Goal: Information Seeking & Learning: Learn about a topic

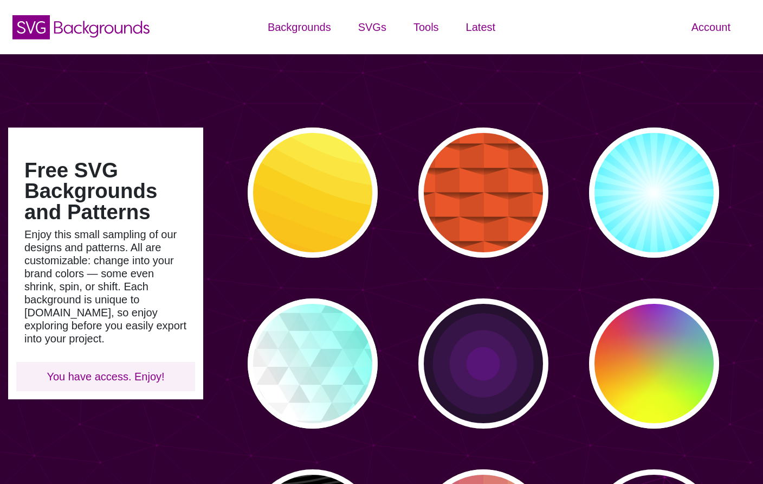
type input "#450057"
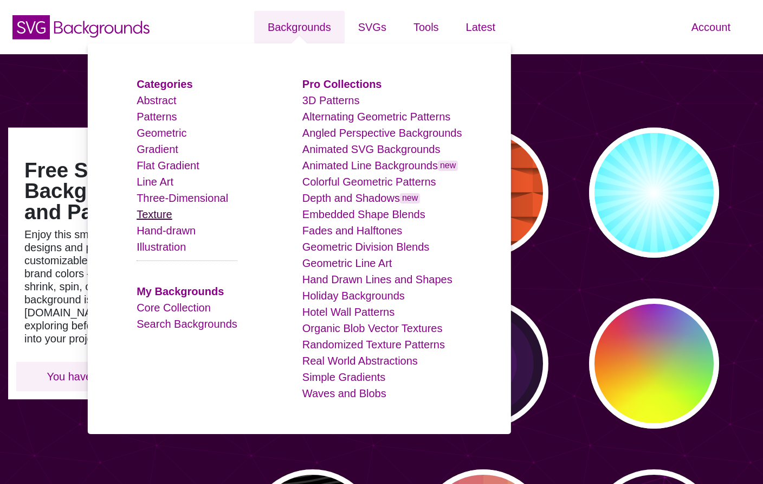
click at [165, 213] on link "Texture" at bounding box center [155, 214] width 36 height 12
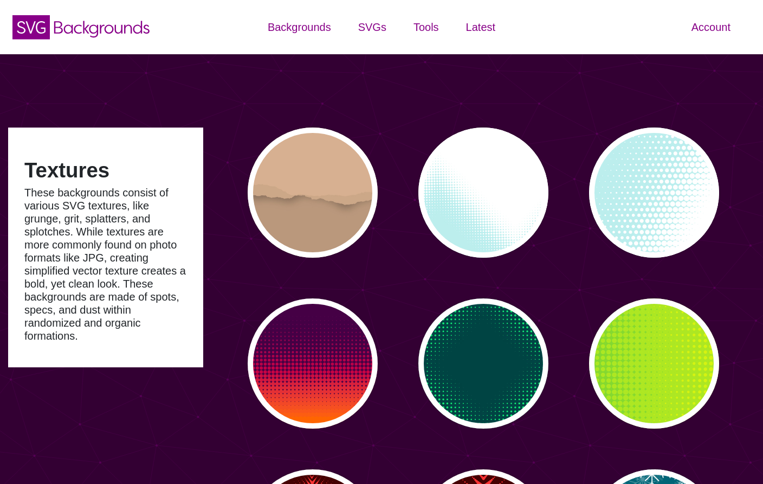
type input "#450057"
type input "#FFFFFF"
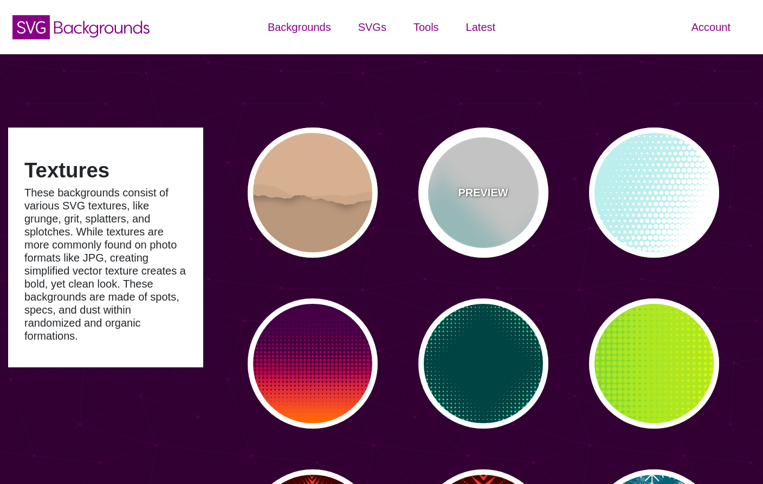
click at [527, 203] on div "PREVIEW" at bounding box center [484, 192] width 130 height 130
type input "#BBEEEE"
type input "0"
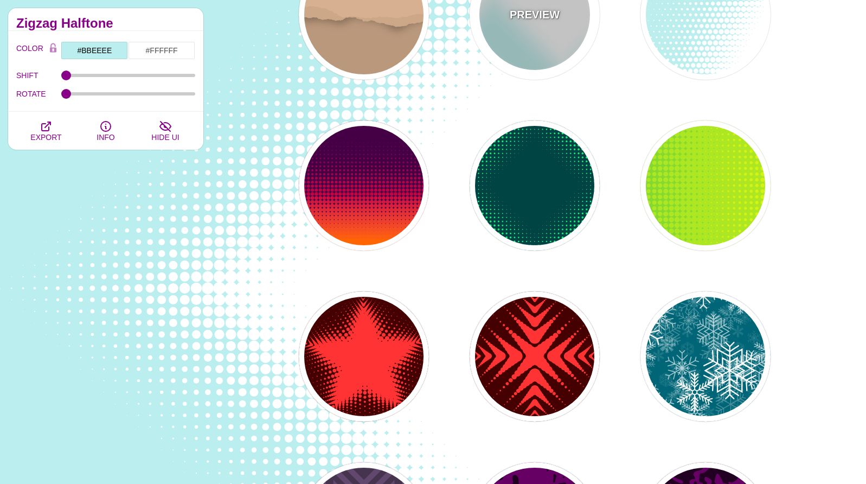
scroll to position [177, 0]
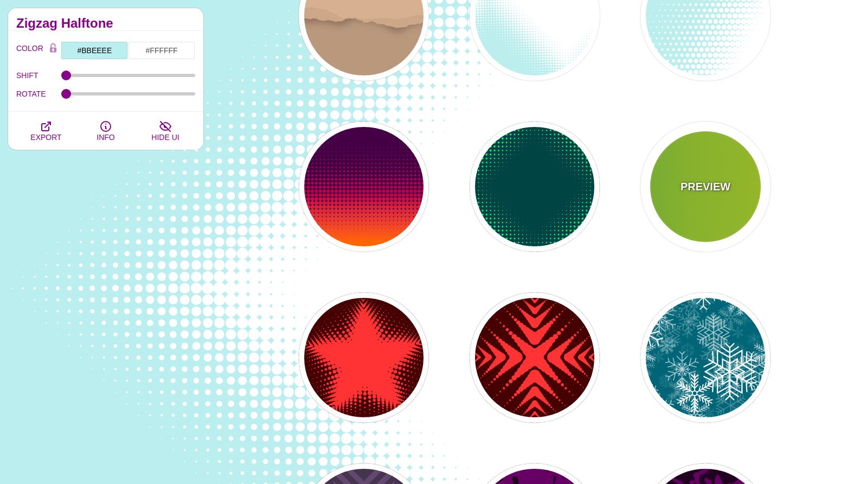
click at [696, 189] on p "PREVIEW" at bounding box center [705, 186] width 50 height 16
type input "#22BB44"
type input "#FFFF00"
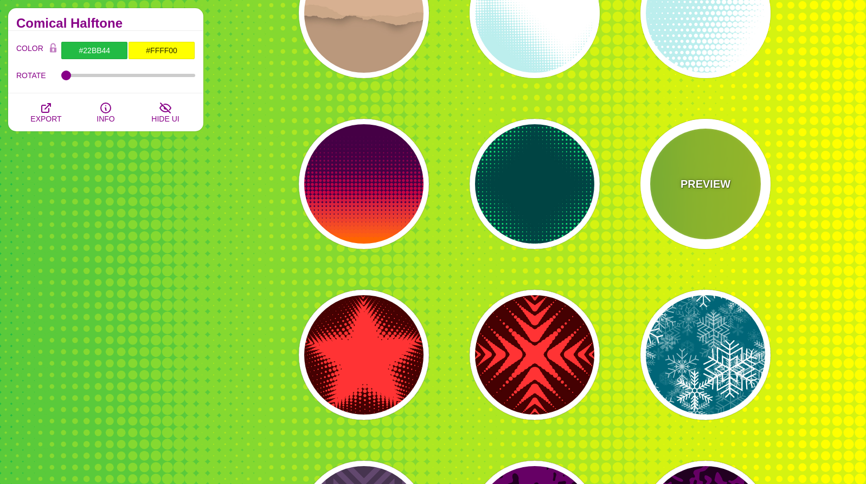
scroll to position [173, 0]
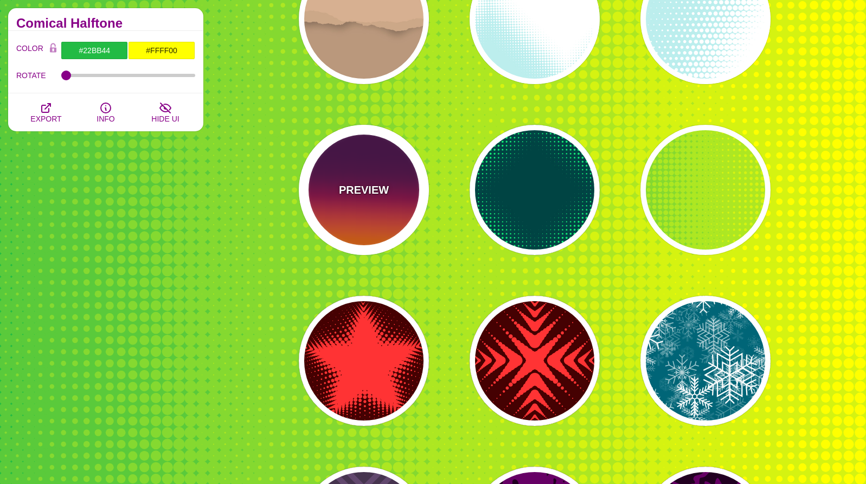
click at [350, 210] on div "PREVIEW" at bounding box center [364, 190] width 130 height 130
type input "#440044"
type input "#FF6600"
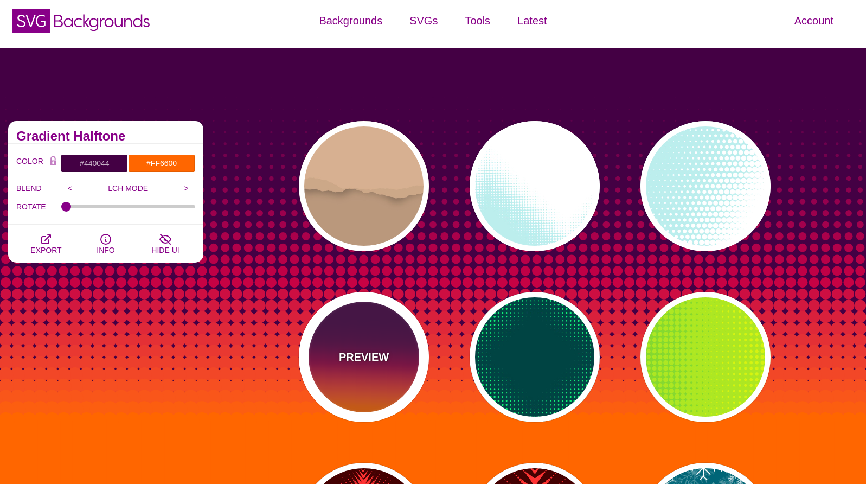
scroll to position [0, 0]
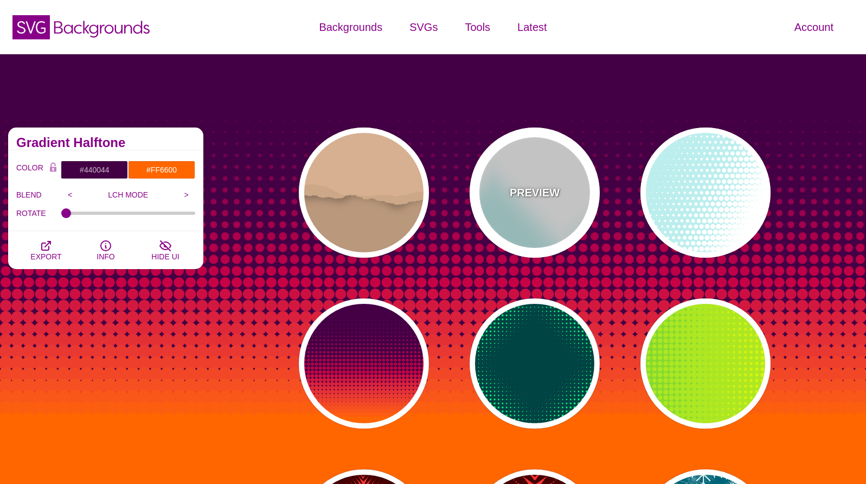
click at [552, 217] on div "PREVIEW" at bounding box center [535, 192] width 130 height 130
type input "#BBEEEE"
type input "#FFFFFF"
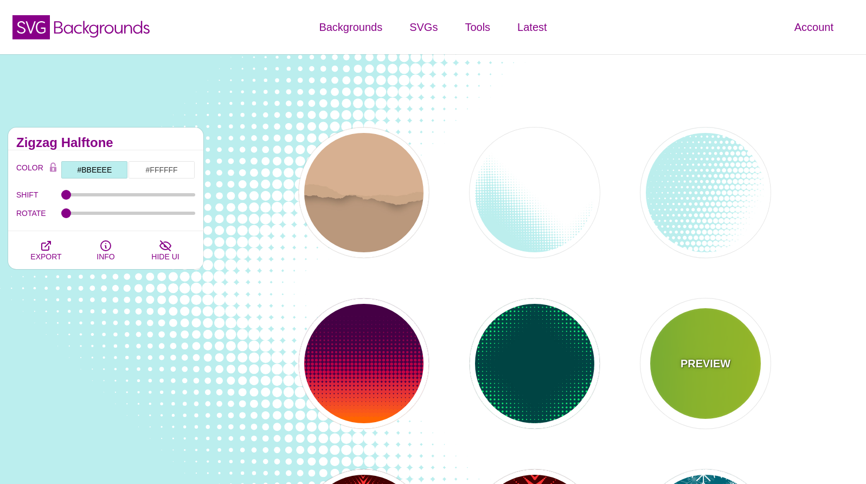
click at [702, 351] on div "PREVIEW" at bounding box center [705, 363] width 130 height 130
type input "#22BB44"
type input "#FFFF00"
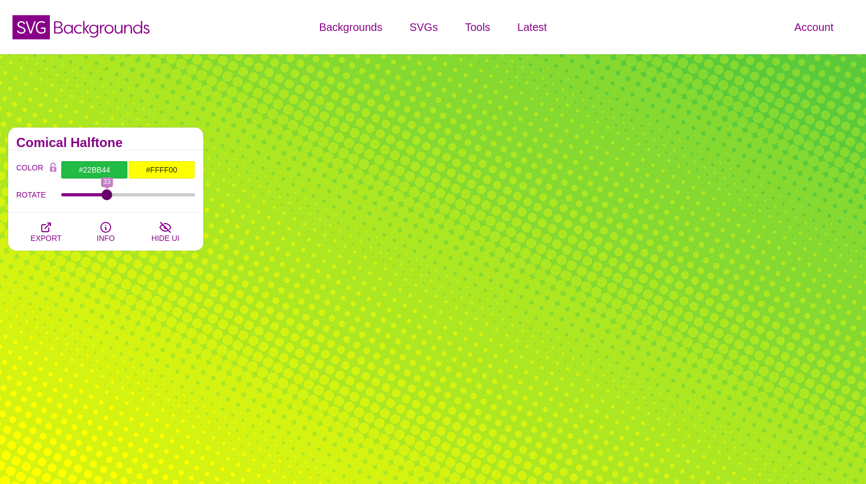
drag, startPoint x: 67, startPoint y: 194, endPoint x: 106, endPoint y: 196, distance: 39.6
type input "33"
click at [106, 196] on input "ROTATE" at bounding box center [128, 194] width 134 height 4
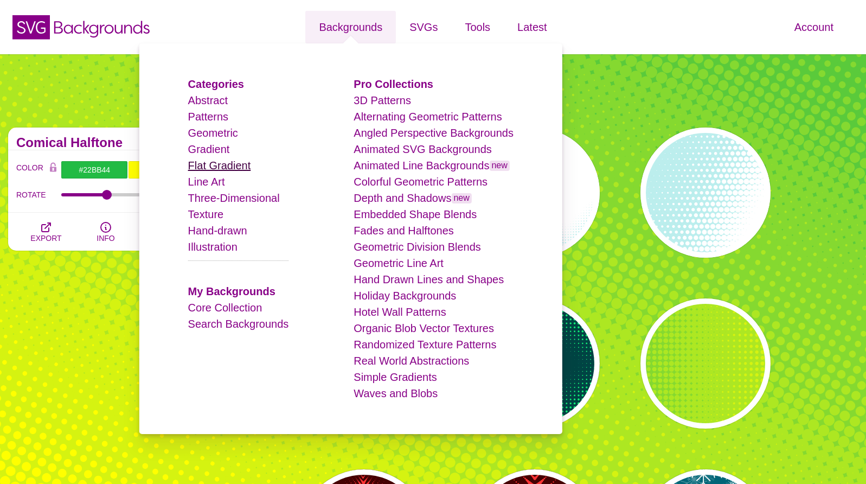
click at [224, 169] on link "Flat Gradient" at bounding box center [219, 165] width 63 height 12
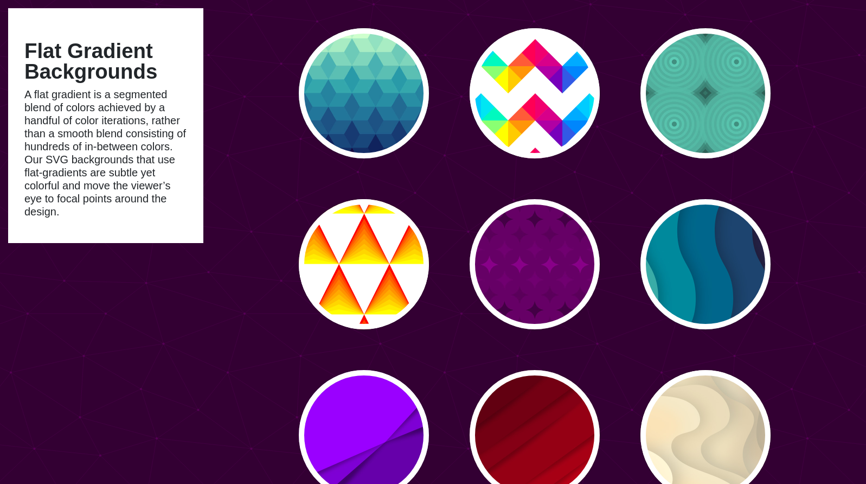
scroll to position [261, 0]
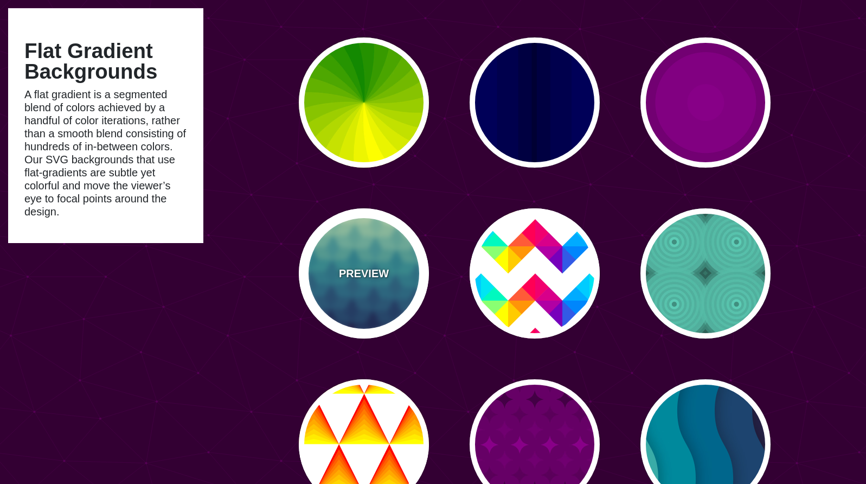
click at [367, 294] on div "PREVIEW" at bounding box center [364, 273] width 130 height 130
type input "#CCFFCC"
type input "#111144"
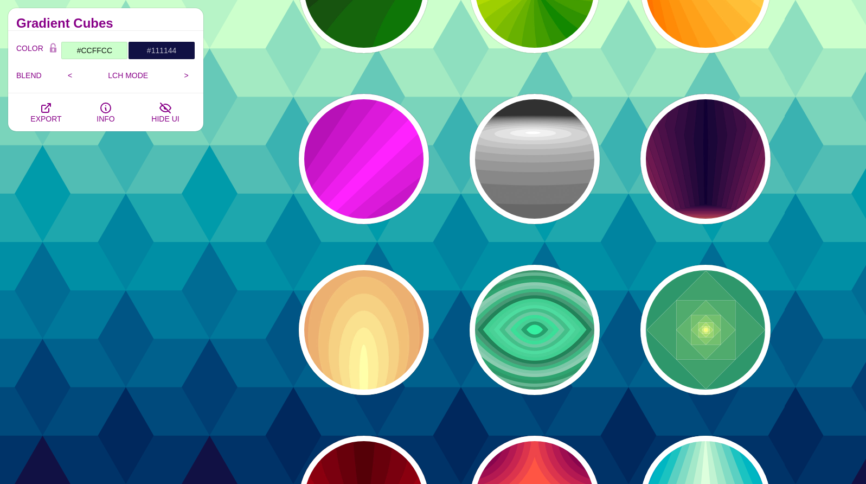
scroll to position [1062, 0]
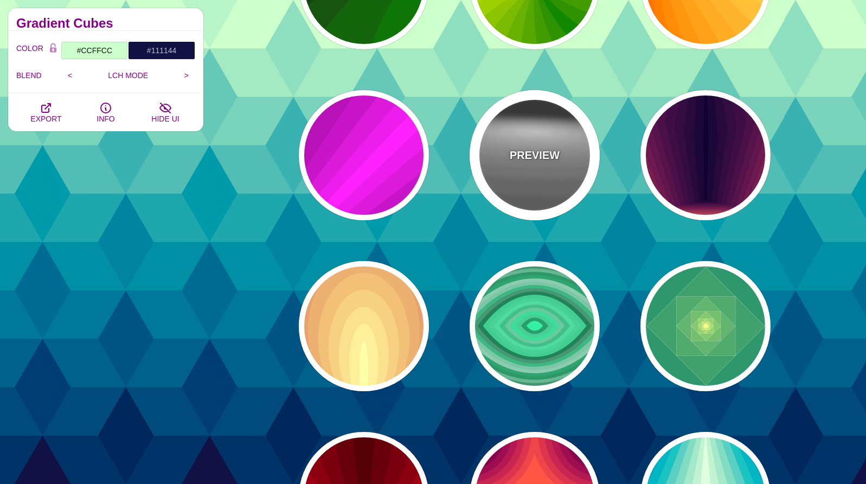
click at [526, 207] on div "PREVIEW" at bounding box center [535, 155] width 130 height 130
type input "#222222"
type input "#333333"
type input "#FFFFFF"
type input "0"
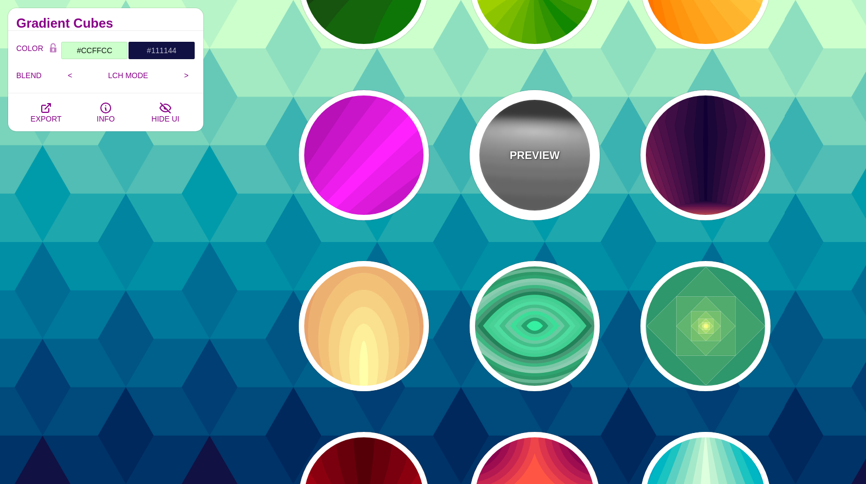
type input "0"
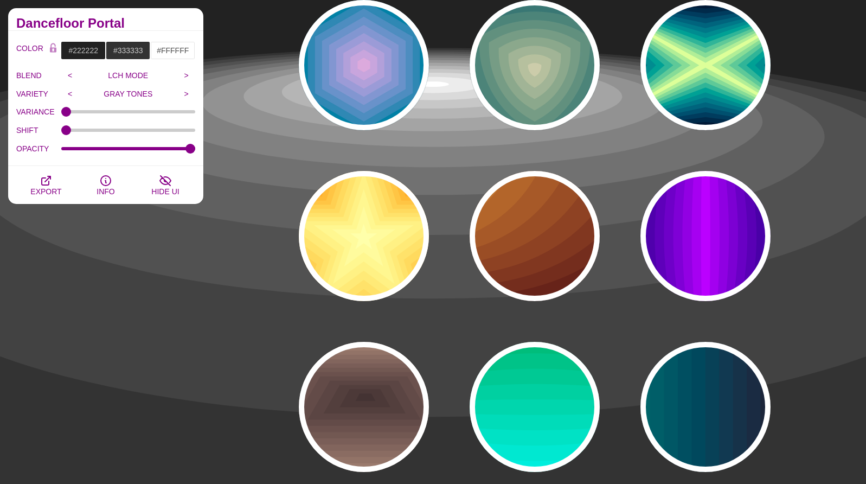
scroll to position [1667, 0]
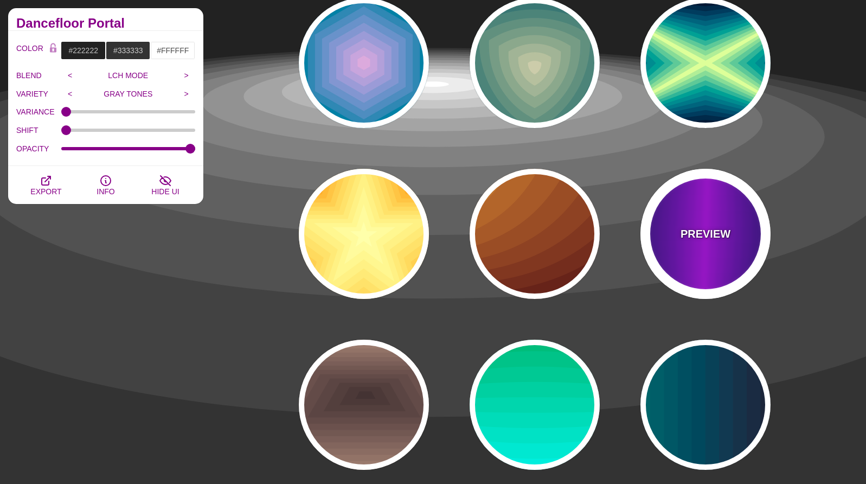
click at [730, 226] on div "PREVIEW" at bounding box center [705, 234] width 130 height 130
type input "#000022"
type input "#BB00FF"
type input "1"
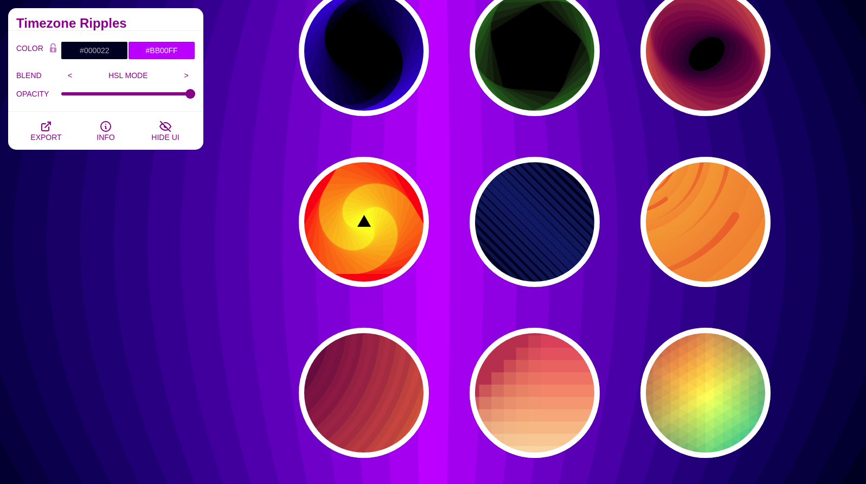
scroll to position [2674, 0]
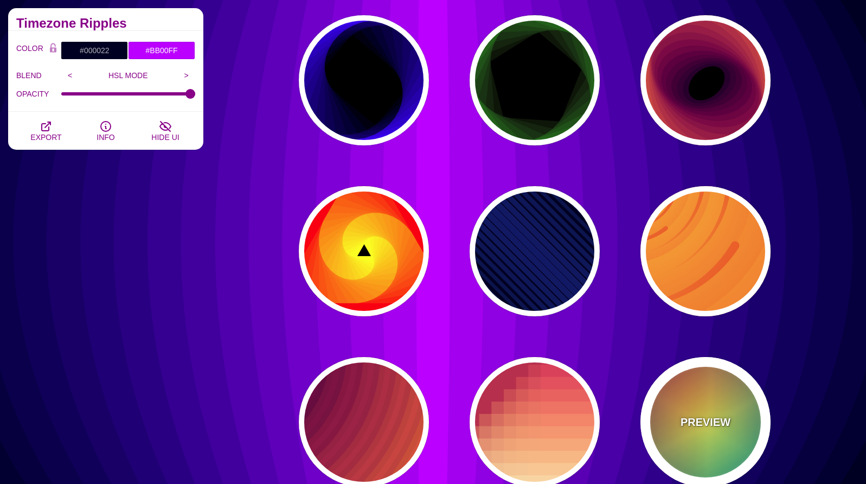
click at [702, 383] on div "PREVIEW" at bounding box center [705, 422] width 130 height 130
type input "#226677"
type input "#FFFF55"
type input "#27002E"
type input "0"
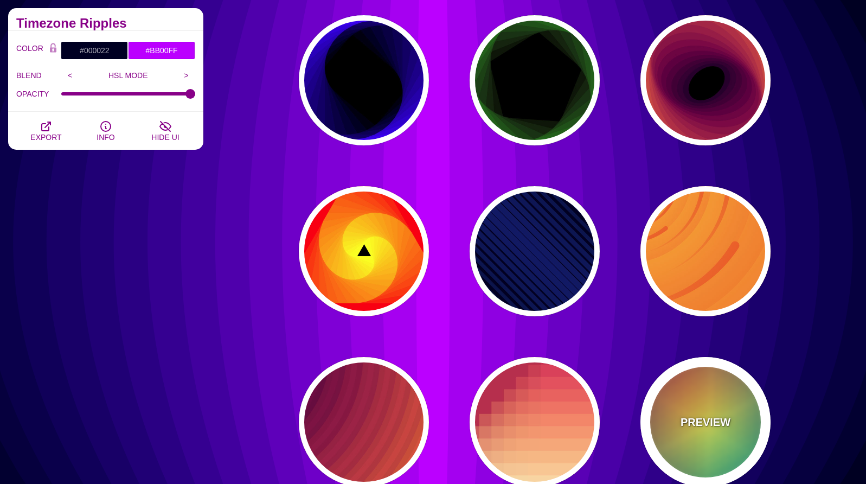
type input "100"
type input "0.5"
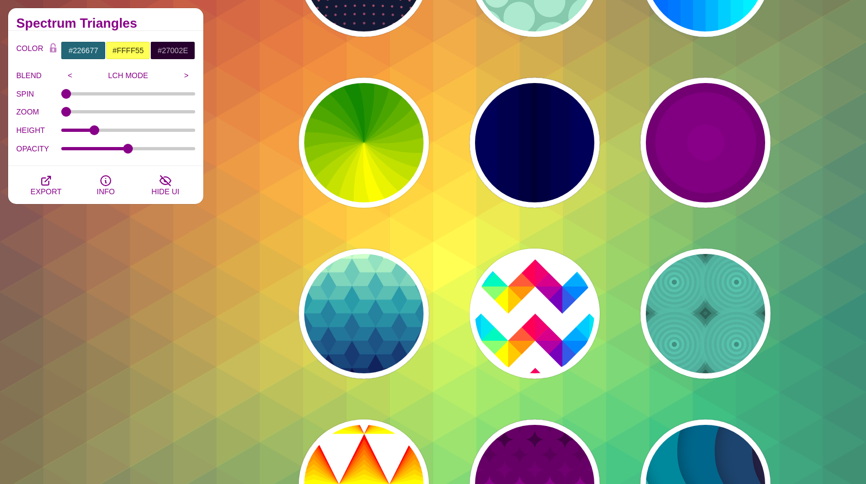
scroll to position [0, 0]
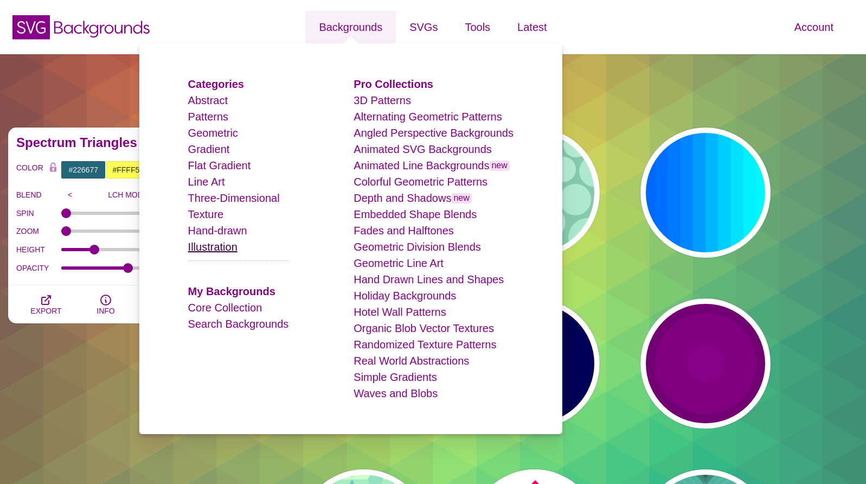
click at [210, 250] on link "Illustration" at bounding box center [212, 247] width 49 height 12
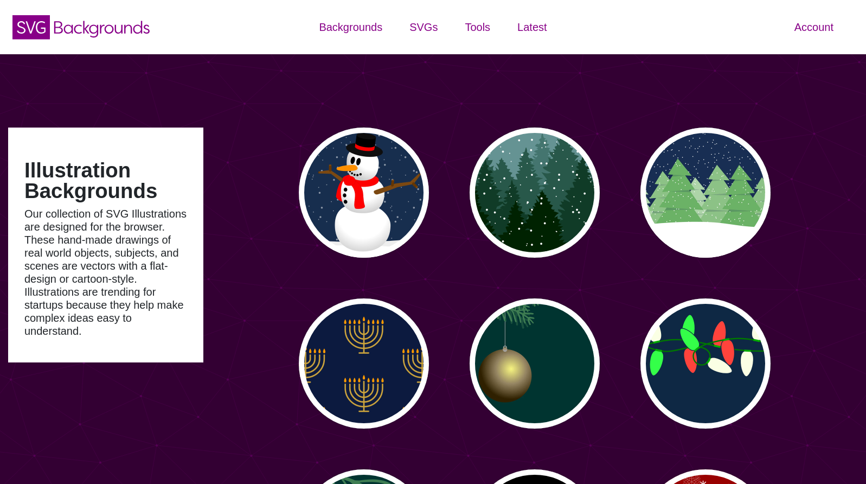
type input "#450057"
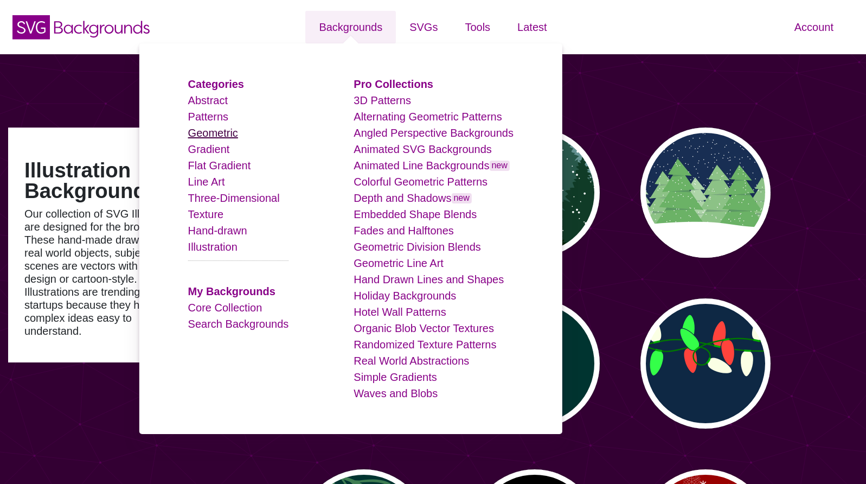
click at [212, 136] on link "Geometric" at bounding box center [213, 133] width 50 height 12
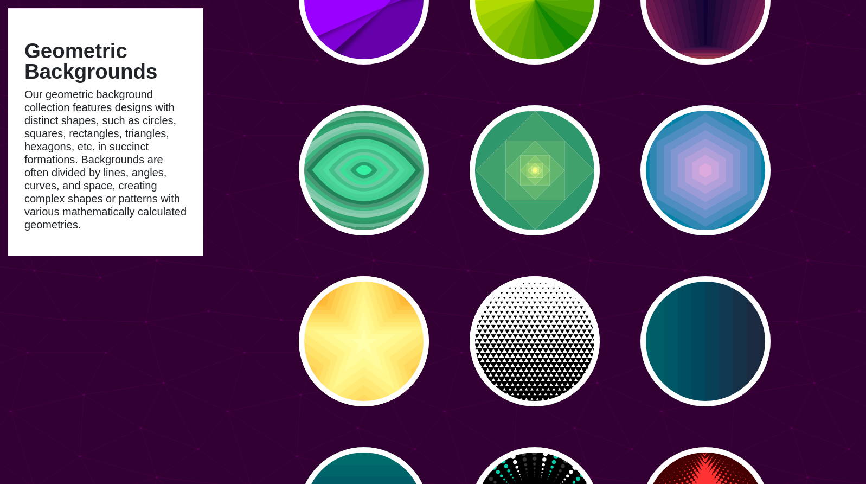
scroll to position [3641, 0]
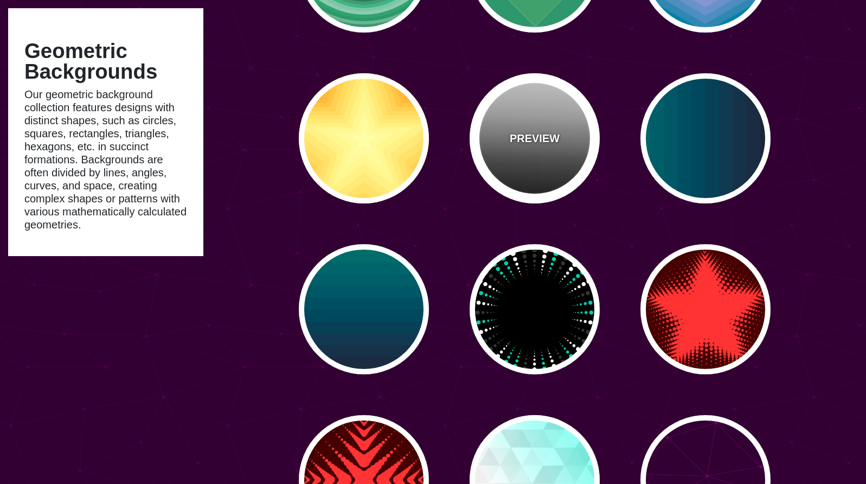
click at [522, 183] on div "PREVIEW" at bounding box center [535, 138] width 130 height 130
type input "#FFFFFF"
type input "#000000"
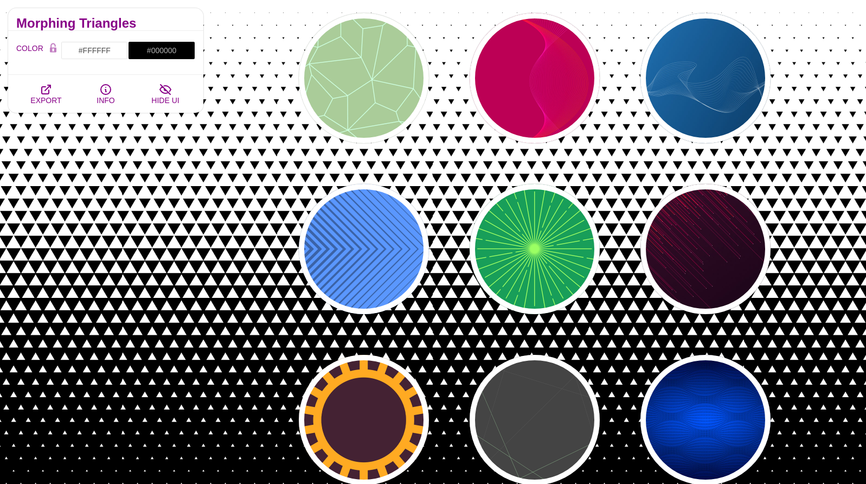
scroll to position [6618, 0]
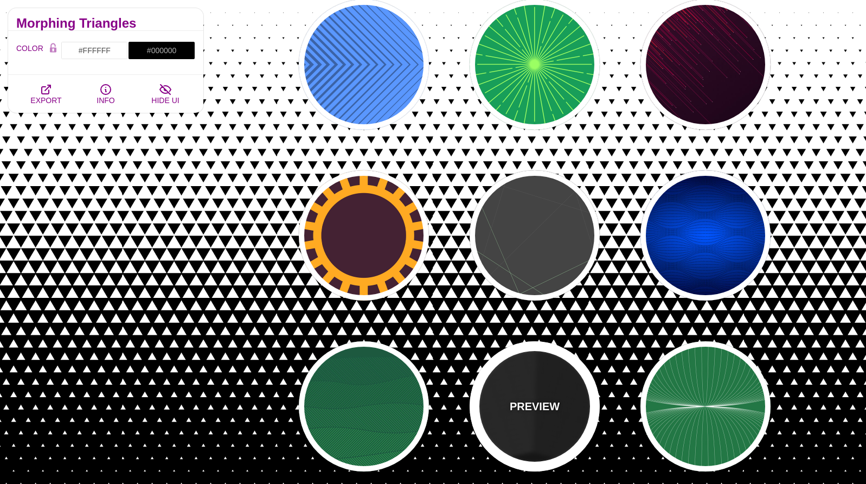
click at [540, 361] on div "PREVIEW" at bounding box center [535, 406] width 130 height 130
type input "#000000"
type input "#333333"
type input "#666666"
type input "0"
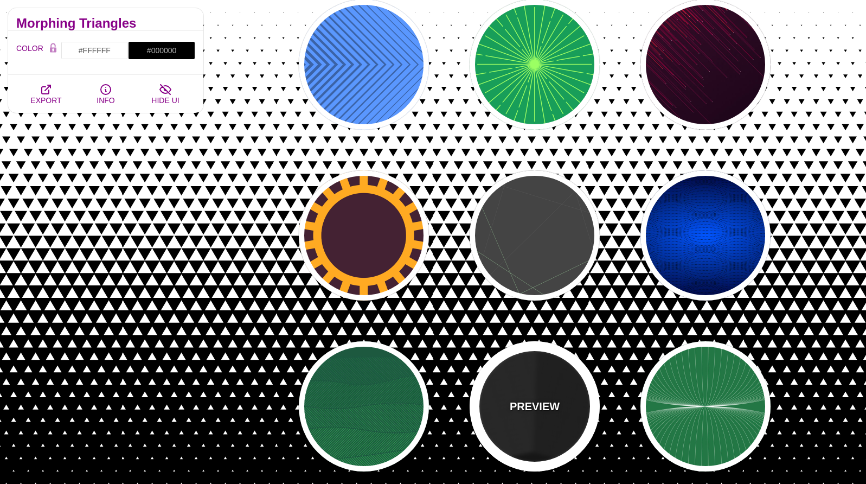
type input "0"
type input "10"
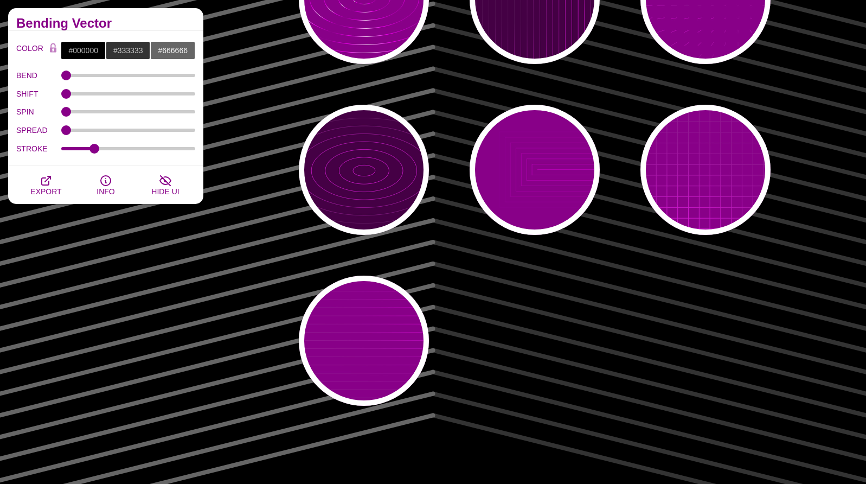
scroll to position [8721, 0]
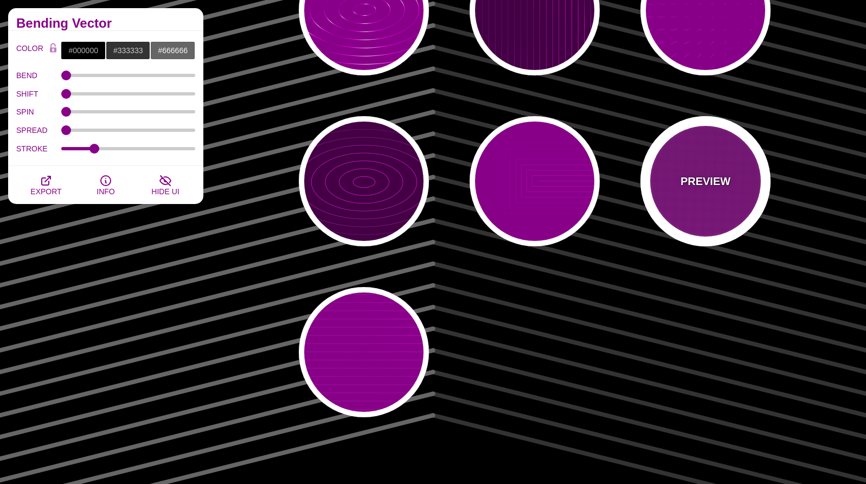
click at [696, 202] on div "PREVIEW" at bounding box center [705, 181] width 130 height 130
type input "#880088"
type input "#FF00FF"
type input "#FFFFFF"
type input "20"
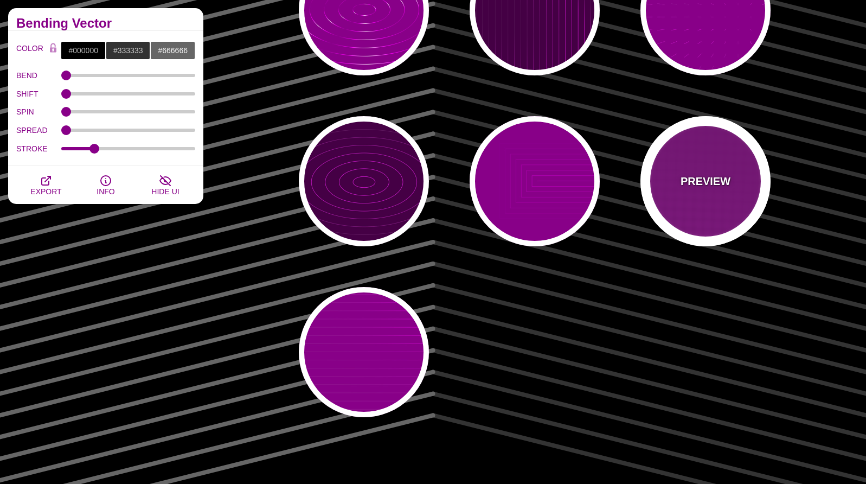
type input "999"
type input "1"
type input "0.1"
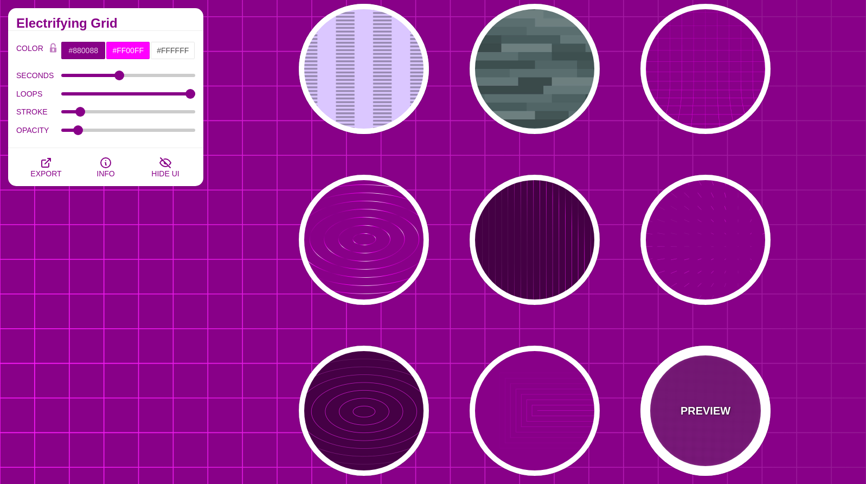
scroll to position [8489, 0]
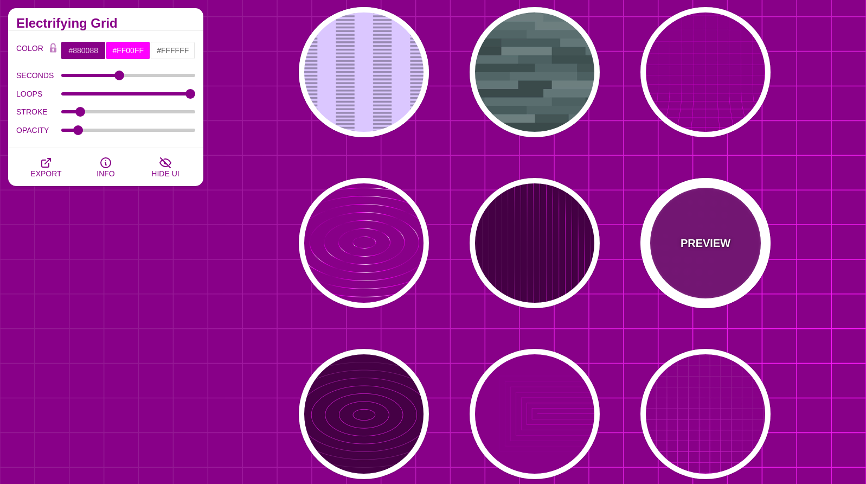
click at [710, 256] on div "PREVIEW" at bounding box center [705, 243] width 130 height 130
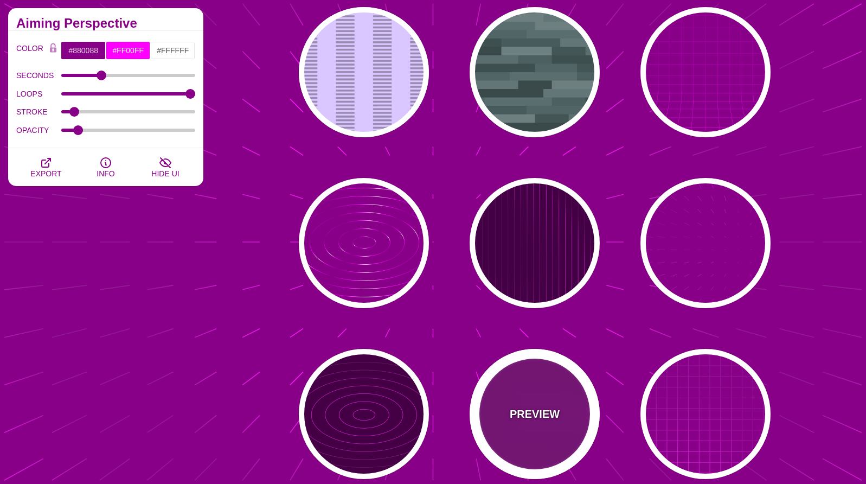
click at [563, 388] on div "PREVIEW" at bounding box center [535, 414] width 130 height 130
type input "5"
type input "0"
type input "1"
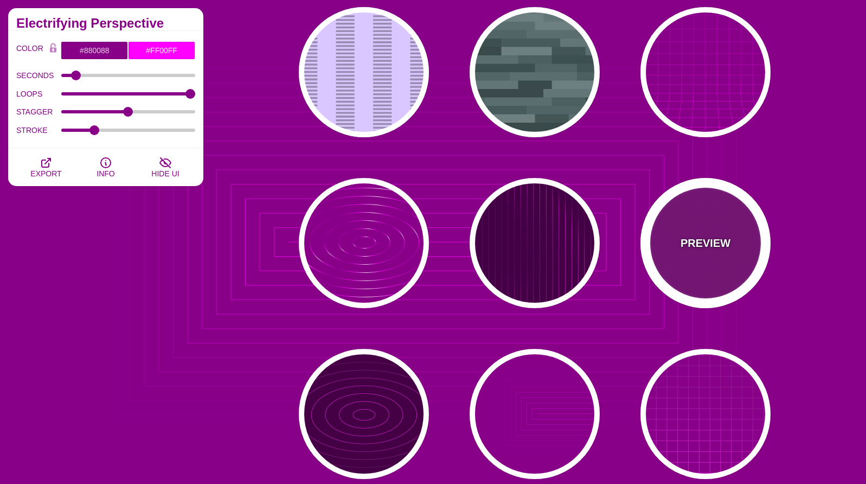
click at [705, 268] on div "PREVIEW" at bounding box center [705, 243] width 130 height 130
type input "15"
type input "1"
type input "0.1"
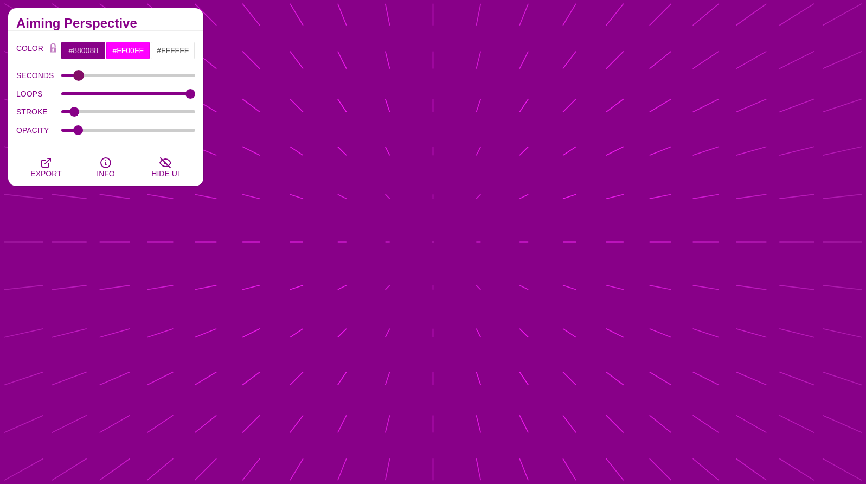
drag, startPoint x: 106, startPoint y: 74, endPoint x: 78, endPoint y: 77, distance: 28.3
type input "6"
click at [78, 77] on input "SECONDS" at bounding box center [128, 75] width 134 height 4
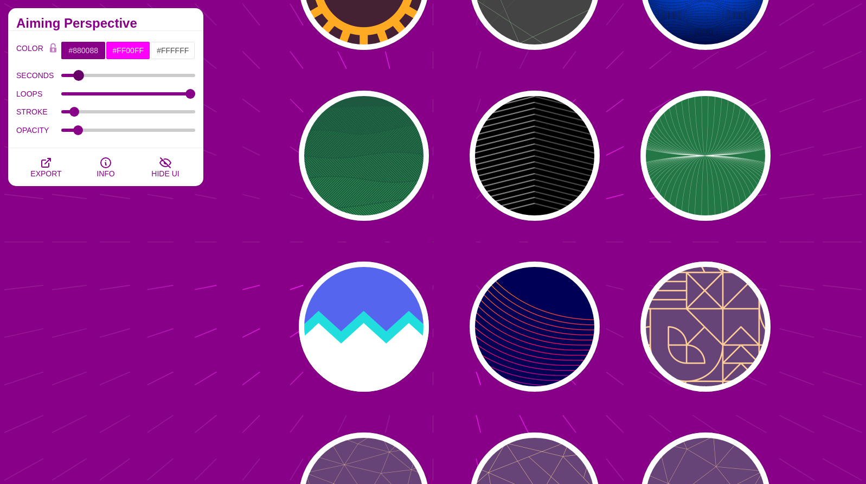
scroll to position [6868, 0]
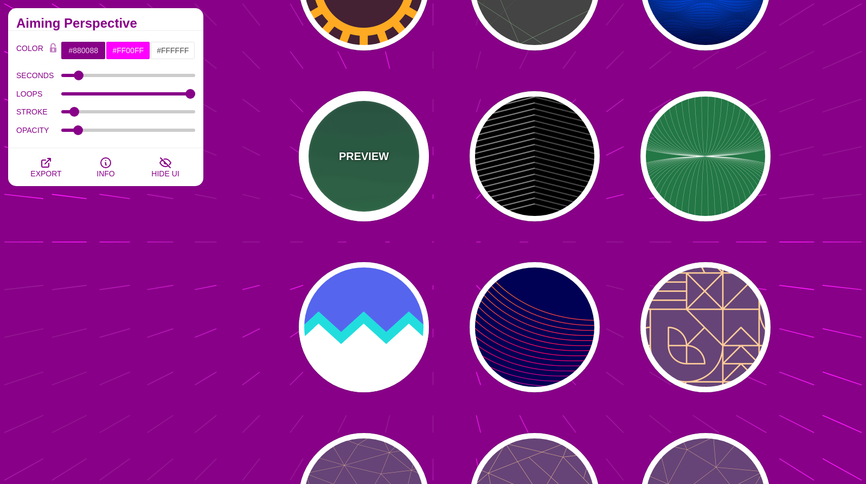
click at [390, 207] on div "PREVIEW" at bounding box center [364, 156] width 130 height 130
type input "#1C5940"
type input "#32A150"
type input "0"
type input "1"
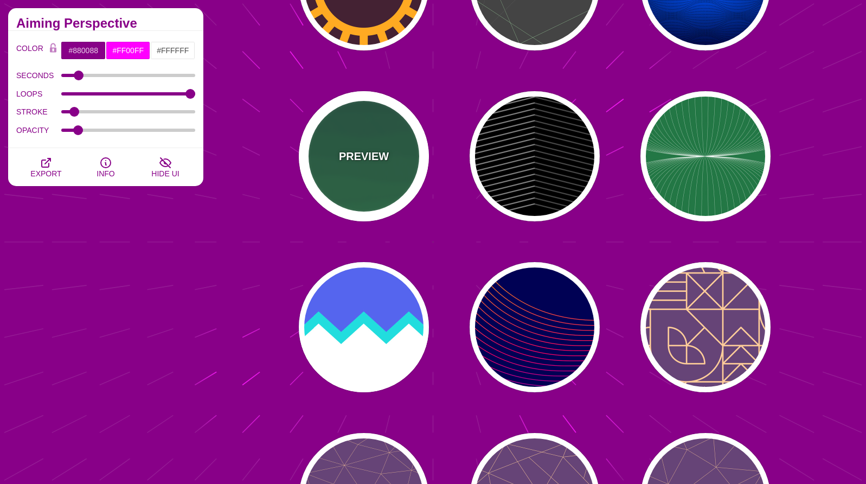
type input "0"
type input "1"
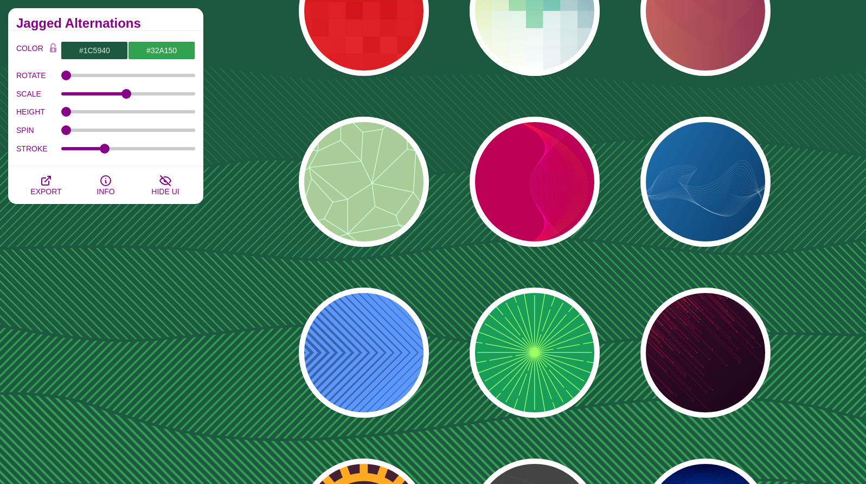
scroll to position [6338, 0]
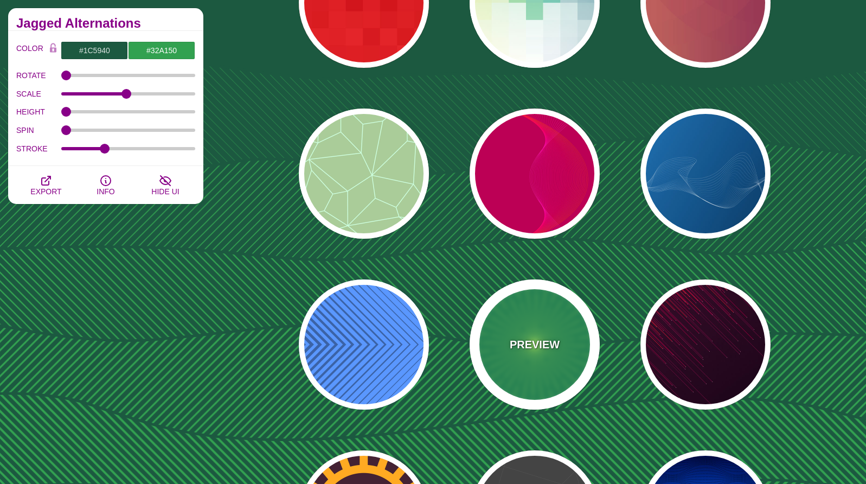
click at [548, 364] on div "PREVIEW" at bounding box center [535, 344] width 130 height 130
type input "#189E59"
type input "#9BFF63"
type input "0"
type input "5"
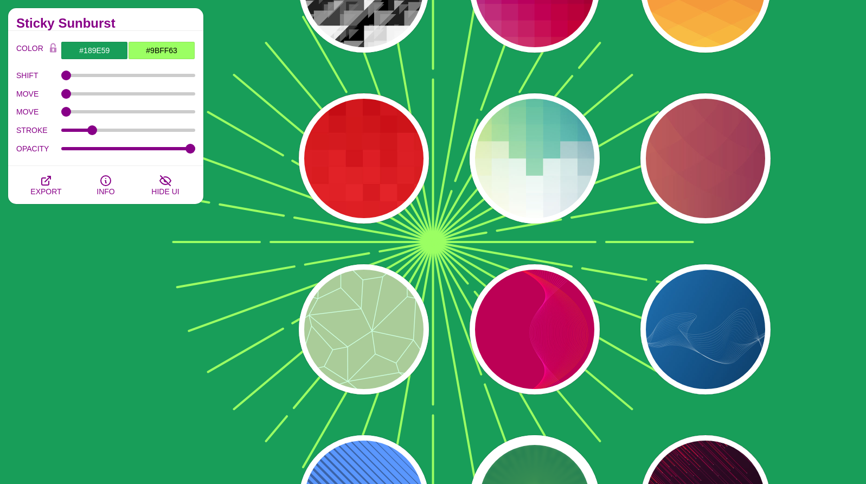
scroll to position [6165, 0]
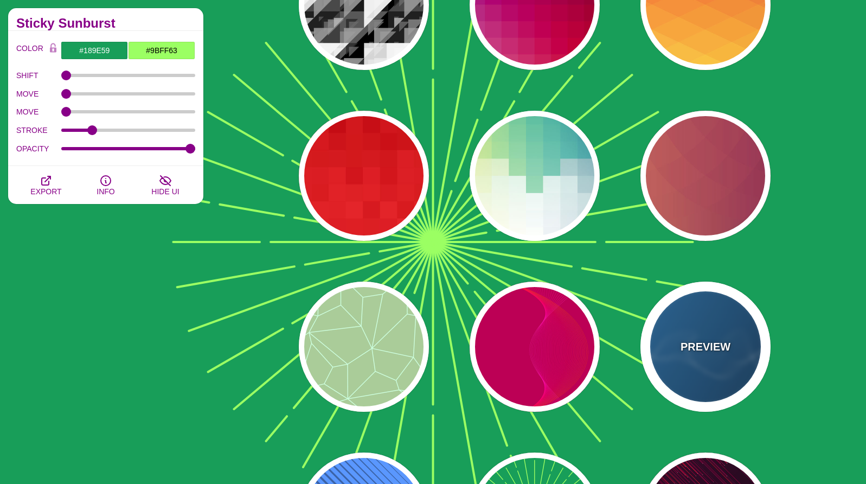
click at [716, 336] on div "PREVIEW" at bounding box center [705, 346] width 130 height 130
type input "#2277BB"
type input "#002244"
type input "1"
type input "0.5"
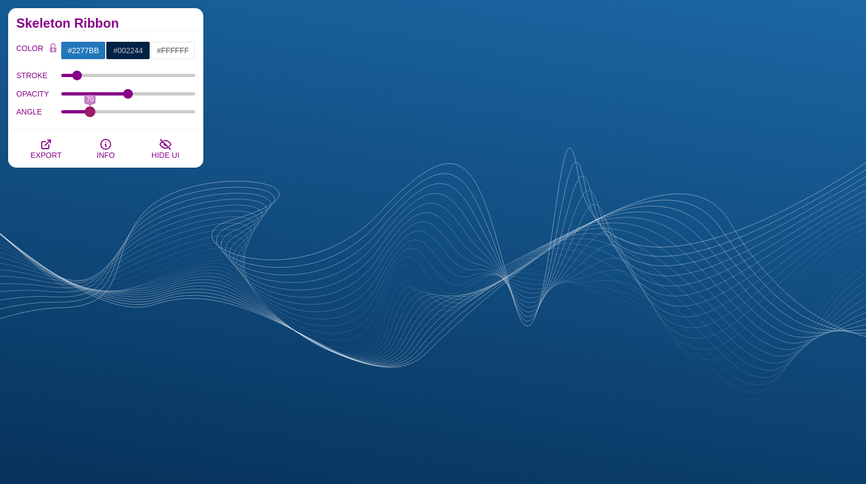
drag, startPoint x: 68, startPoint y: 111, endPoint x: 89, endPoint y: 111, distance: 21.7
type input "70"
click at [89, 111] on input "ANGLE" at bounding box center [128, 112] width 134 height 4
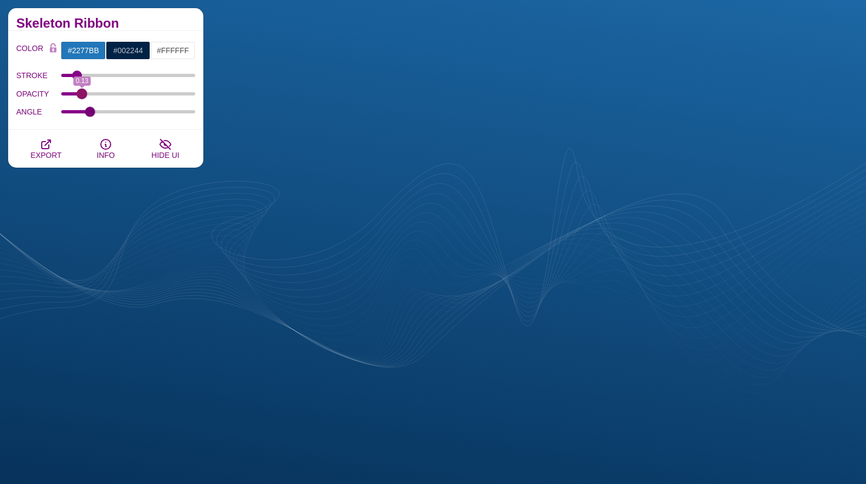
drag, startPoint x: 127, startPoint y: 94, endPoint x: 81, endPoint y: 102, distance: 46.2
type input "0.13"
click at [81, 96] on input "OPACITY" at bounding box center [128, 94] width 134 height 4
type input "1"
drag, startPoint x: 78, startPoint y: 76, endPoint x: 78, endPoint y: 89, distance: 13.0
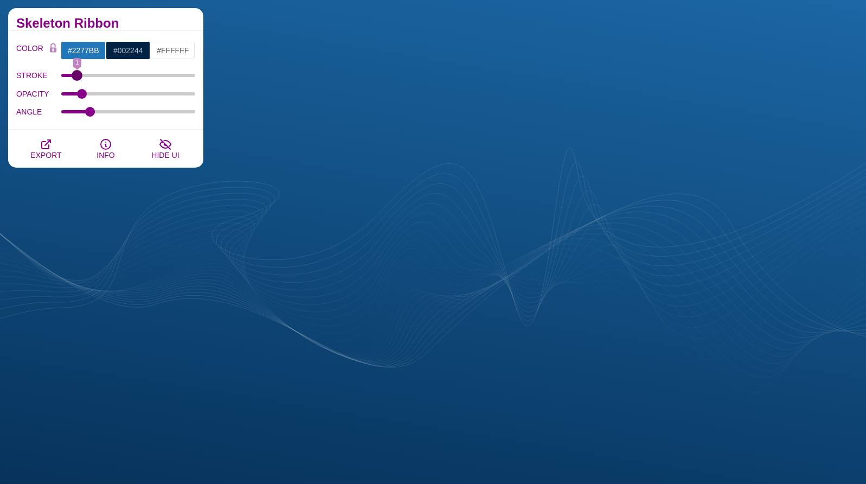
click at [78, 78] on input "STROKE" at bounding box center [128, 75] width 134 height 4
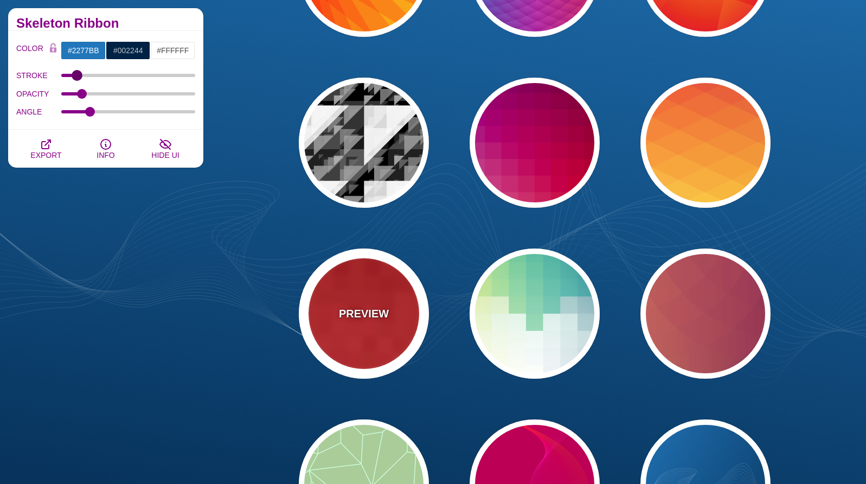
scroll to position [6019, 0]
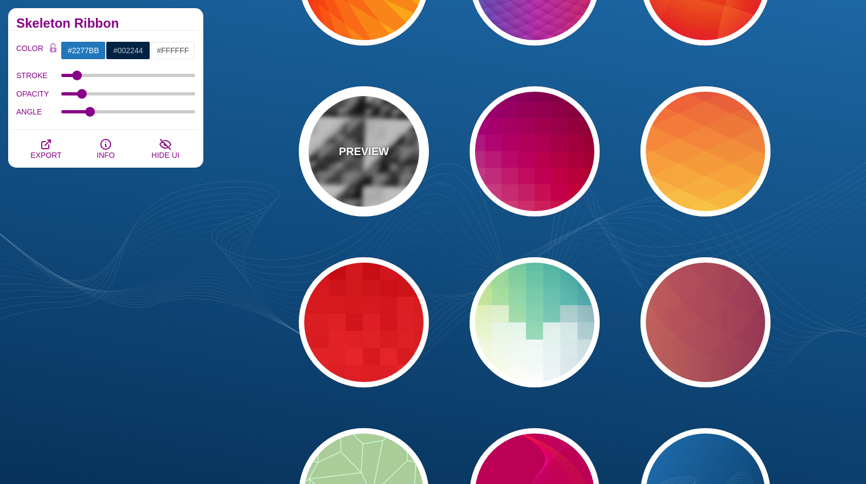
click at [384, 170] on div "PREVIEW" at bounding box center [364, 151] width 130 height 130
type input "#000000"
type input "0"
type input "1.02"
type input "0.8"
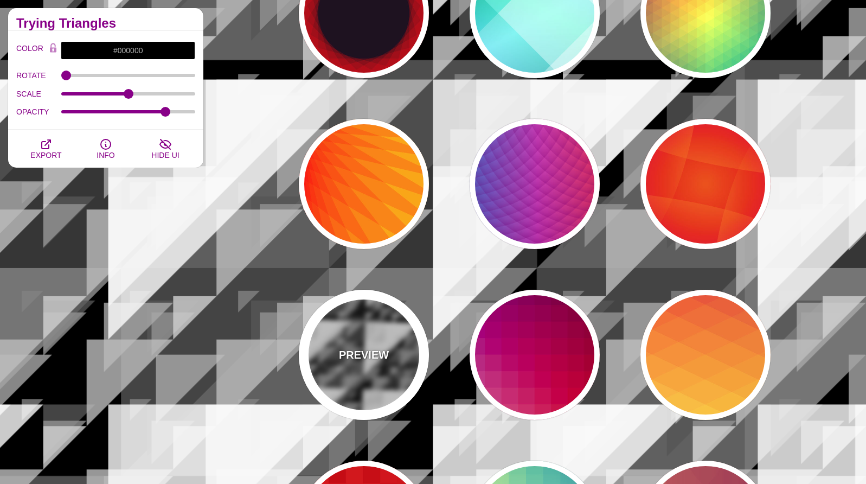
scroll to position [5813, 0]
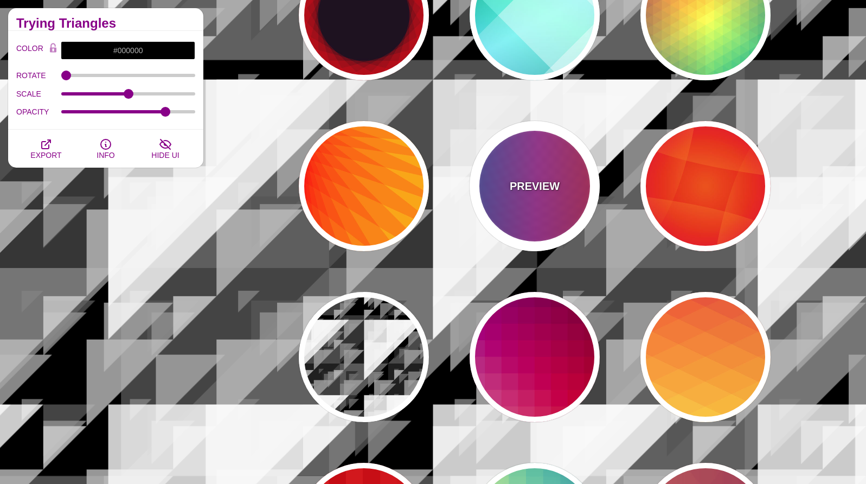
click at [513, 205] on div "PREVIEW" at bounding box center [535, 186] width 130 height 130
type input "#FF3333"
type input "#1884D6"
type input "#690067"
type input "1"
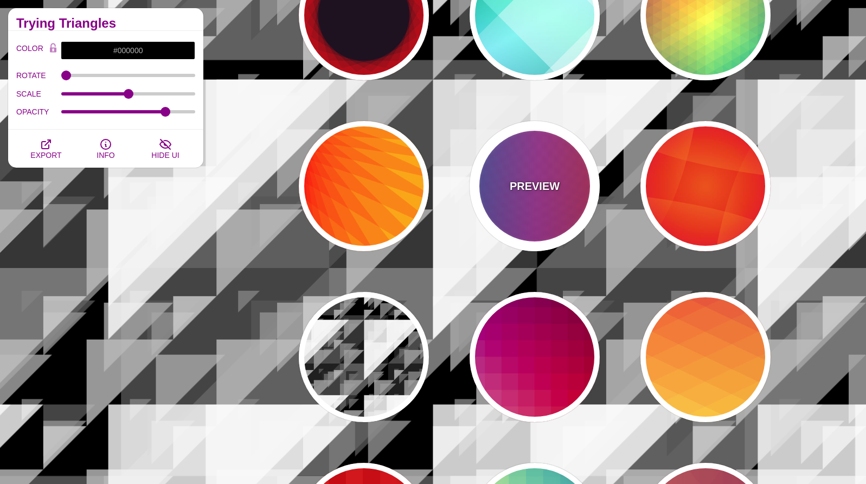
type input "1"
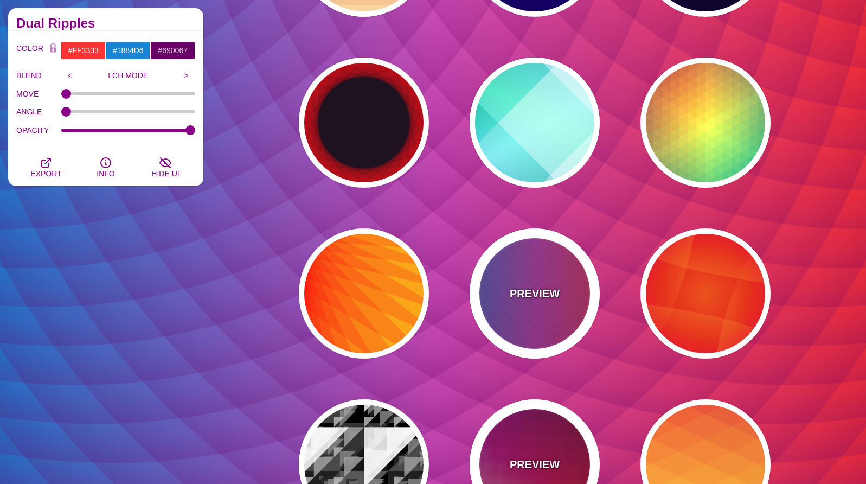
scroll to position [5706, 0]
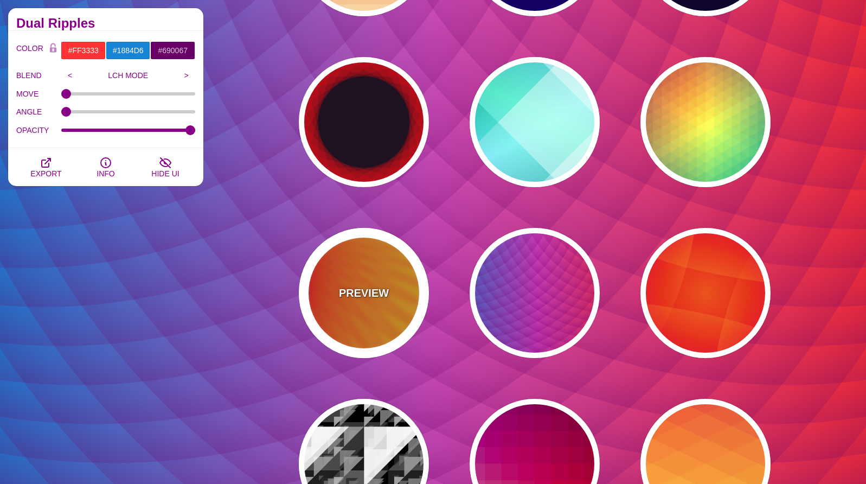
click at [393, 312] on div "PREVIEW" at bounding box center [364, 293] width 130 height 130
type input "#FFFF00"
type input "#FF0000"
type input "100"
type input "0.2"
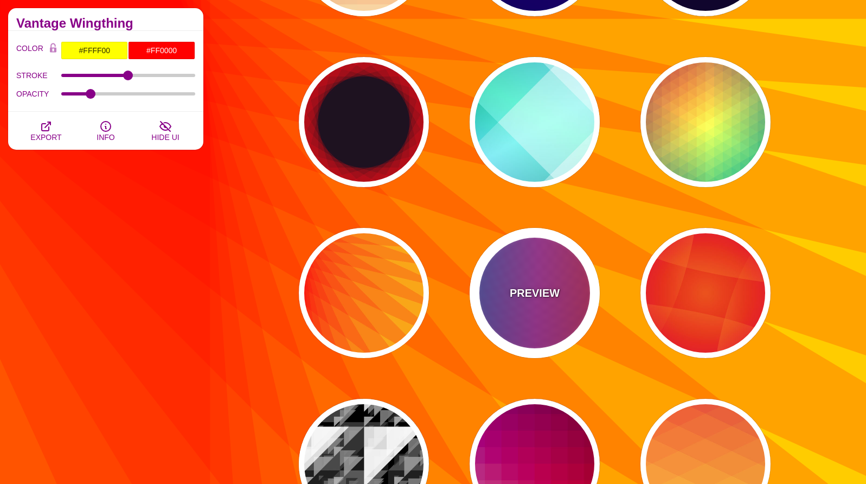
click at [517, 319] on div "PREVIEW" at bounding box center [535, 293] width 130 height 130
type input "#FF3333"
type input "#1884D6"
type input "0"
type input "1"
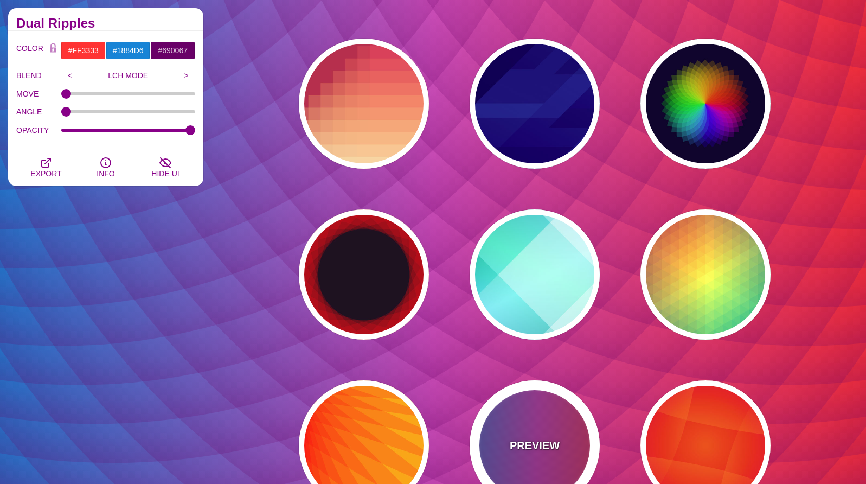
scroll to position [5508, 0]
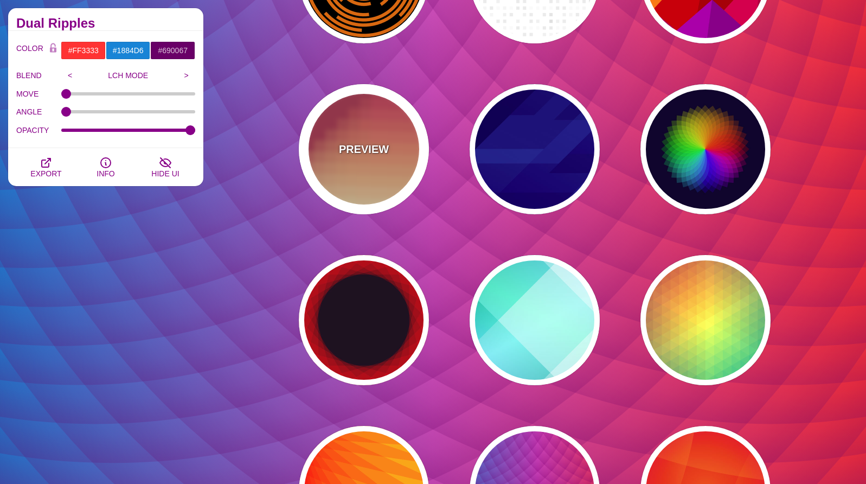
click at [371, 190] on div "PREVIEW" at bounding box center [364, 149] width 130 height 130
type input "#BA324B"
type input "#FF4567"
type input "#FFF5C7"
type input "#FFFFFF"
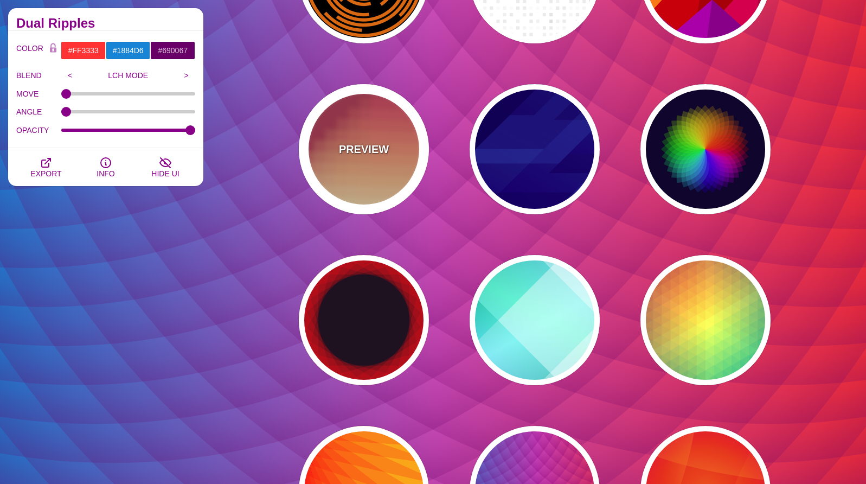
type input "0"
type input "0.3"
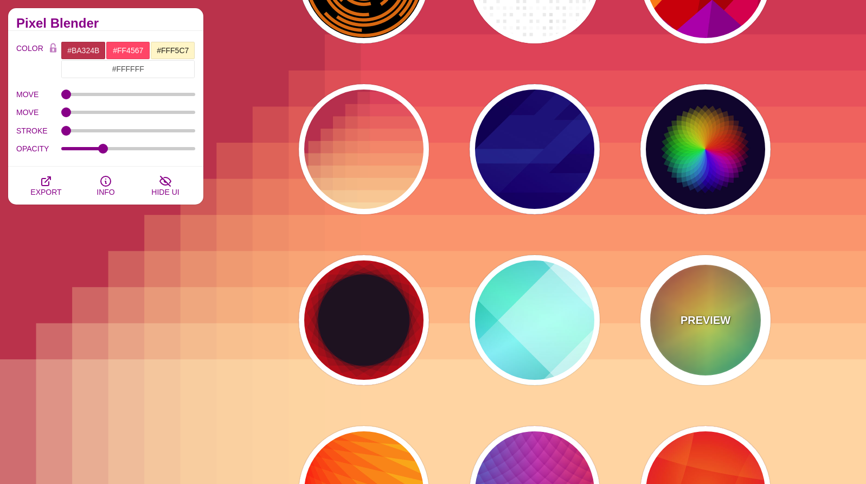
click at [690, 299] on div "PREVIEW" at bounding box center [705, 320] width 130 height 130
type input "#226677"
type input "#FFFF55"
type input "#27002E"
type input "100"
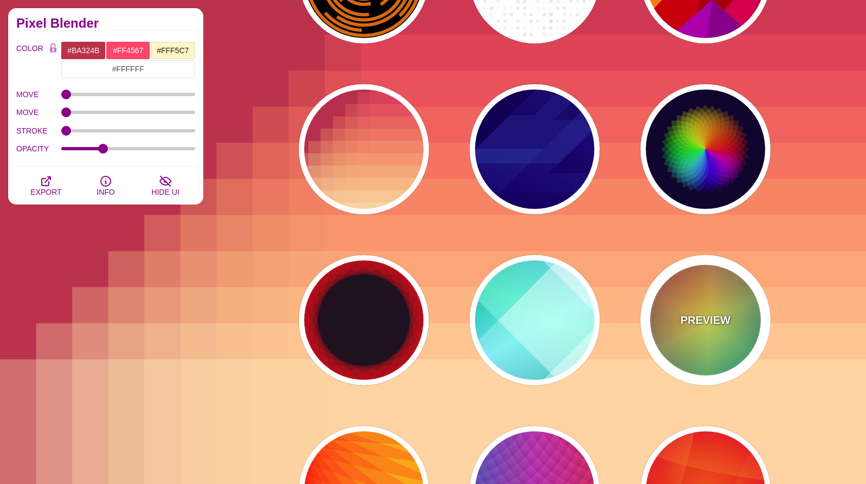
type input "0.5"
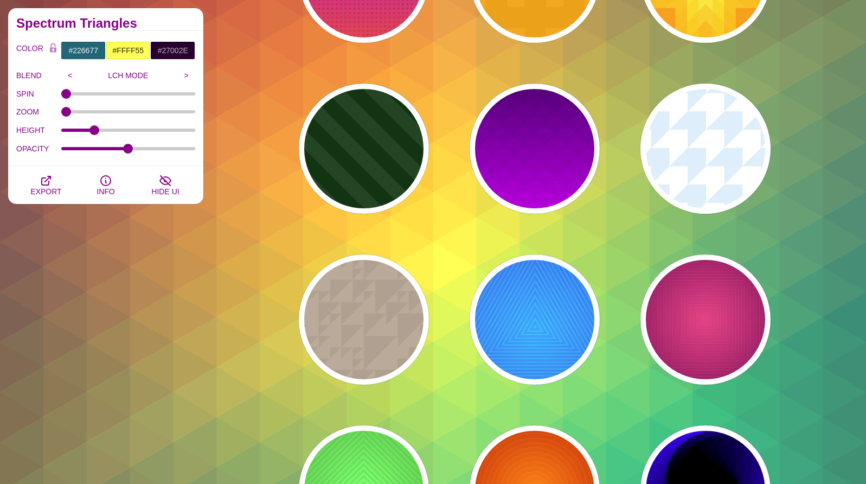
scroll to position [4487, 0]
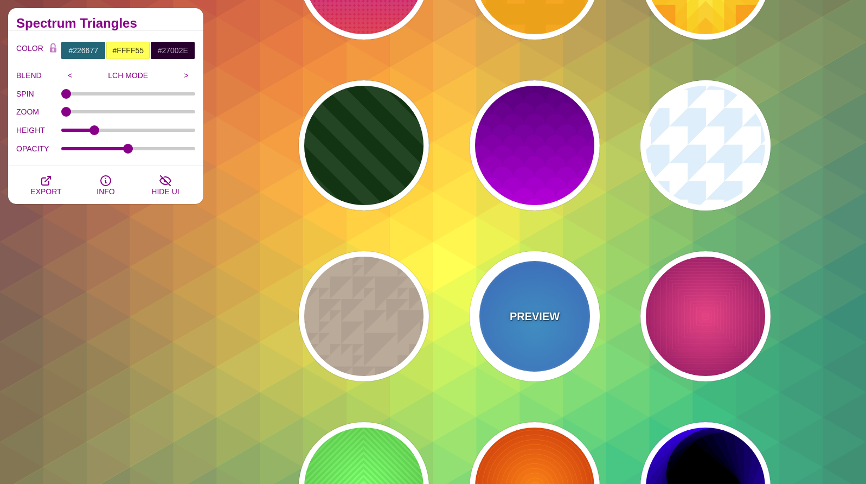
click at [573, 320] on div "PREVIEW" at bounding box center [535, 316] width 130 height 130
type input "#0099FF"
type input "#0044CC"
type input "#00EEFF"
type input "#0033EE"
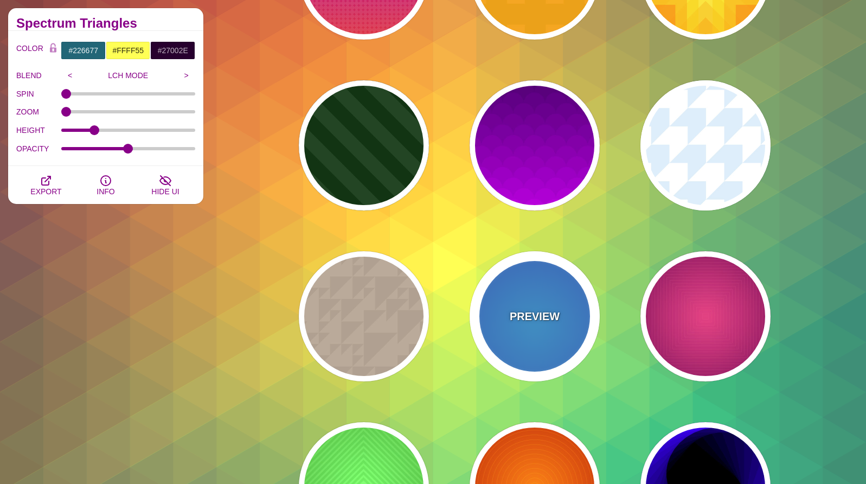
type input "10"
type input "70"
type input "60"
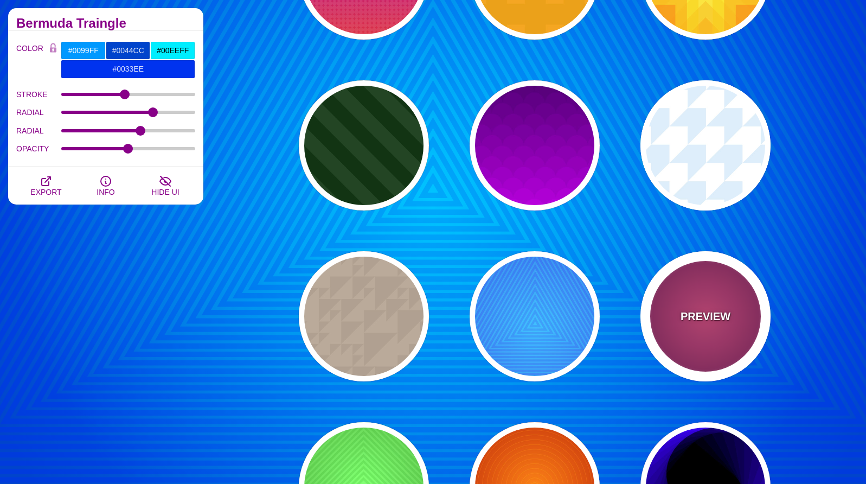
click at [713, 304] on div "PREVIEW" at bounding box center [705, 316] width 130 height 130
type input "#DD33BB"
type input "#440044"
type input "#FF7700"
type input "#FF66BB"
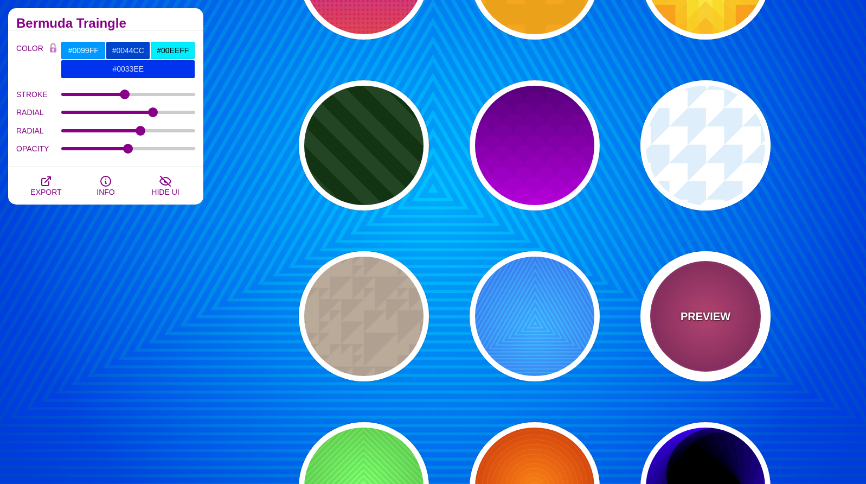
type input "1"
type input "50"
type input "0.3"
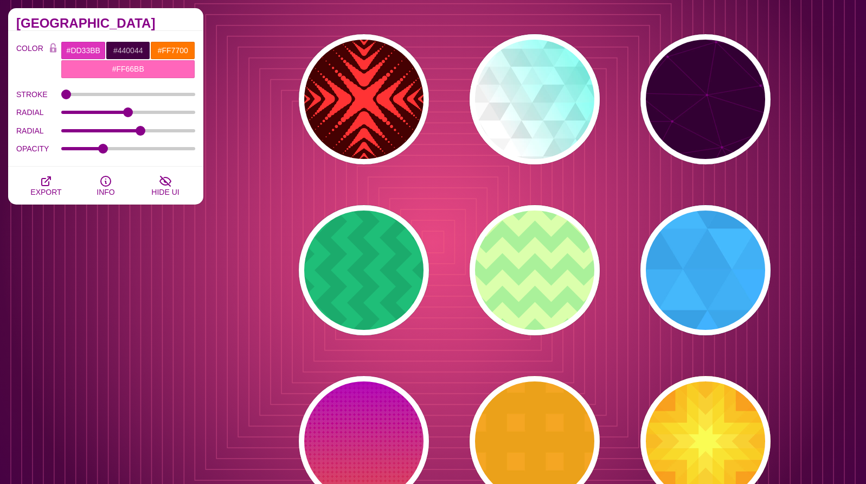
scroll to position [4022, 0]
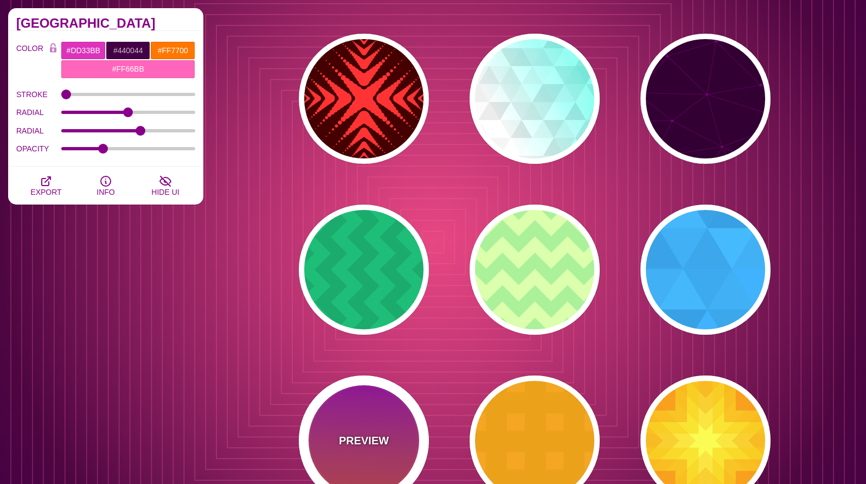
click at [407, 421] on div "PREVIEW" at bounding box center [364, 440] width 130 height 130
type input "#FFFFFF"
type input "#8800FF"
type input "#FF4400"
type input "24"
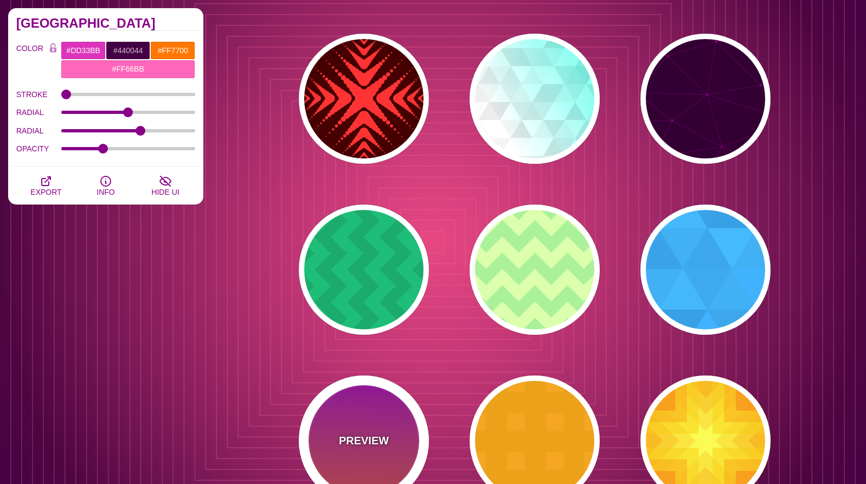
type input "0.08"
type input "1"
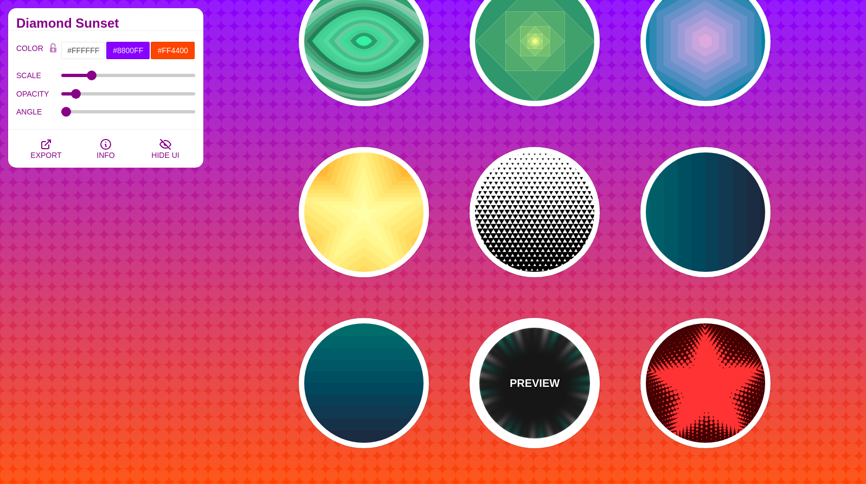
scroll to position [3563, 0]
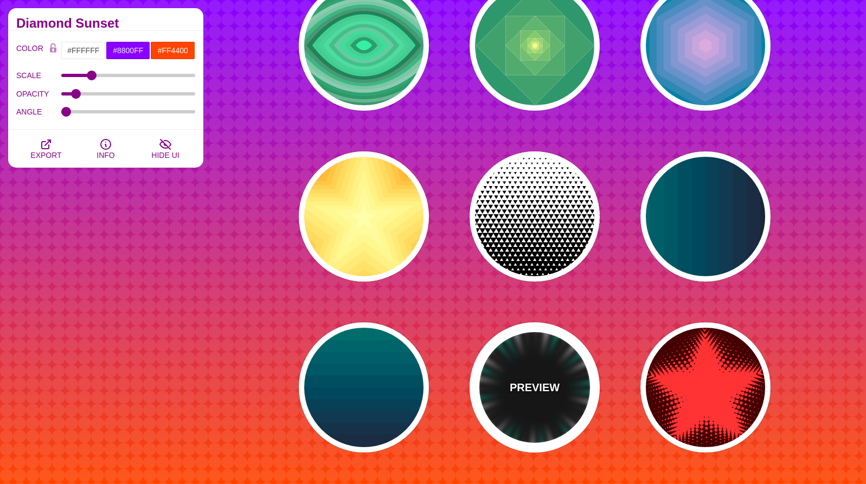
click at [545, 341] on div "PREVIEW" at bounding box center [535, 387] width 130 height 130
type input "#000000"
type input "#00CCAA"
type input "#FFFFFF"
type input "#333333"
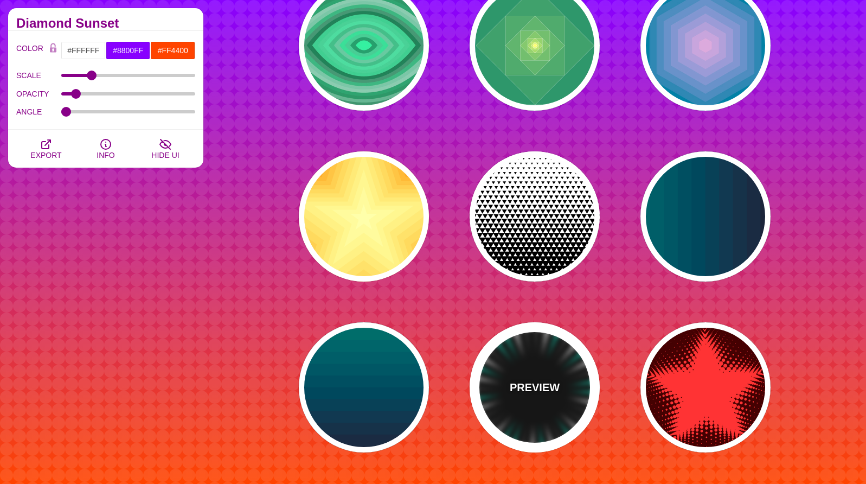
type input "0"
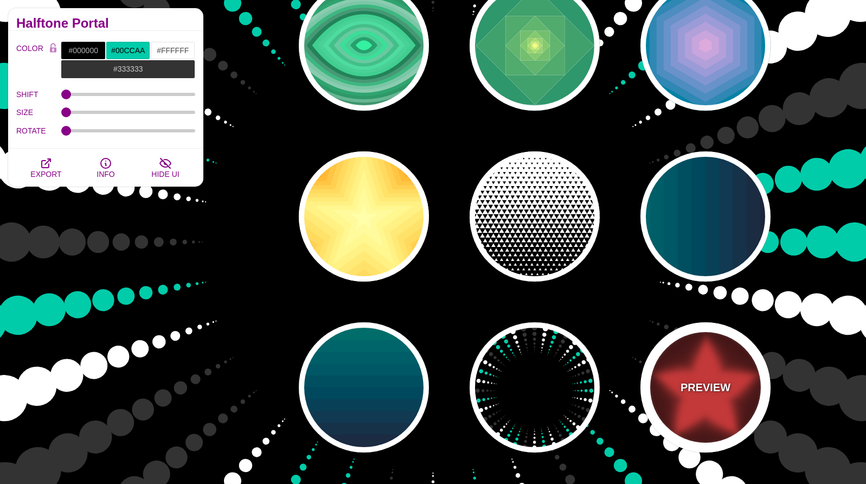
click at [706, 368] on div "PREVIEW" at bounding box center [705, 387] width 130 height 130
type input "#440000"
type input "#FF3333"
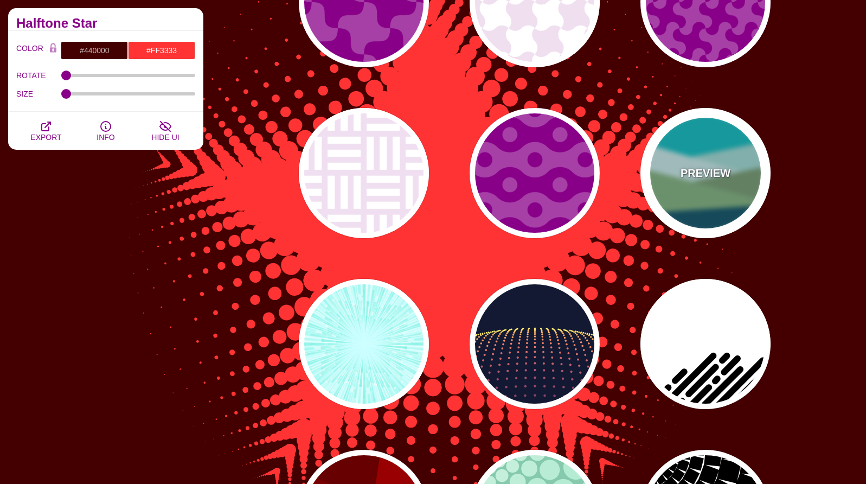
scroll to position [1213, 0]
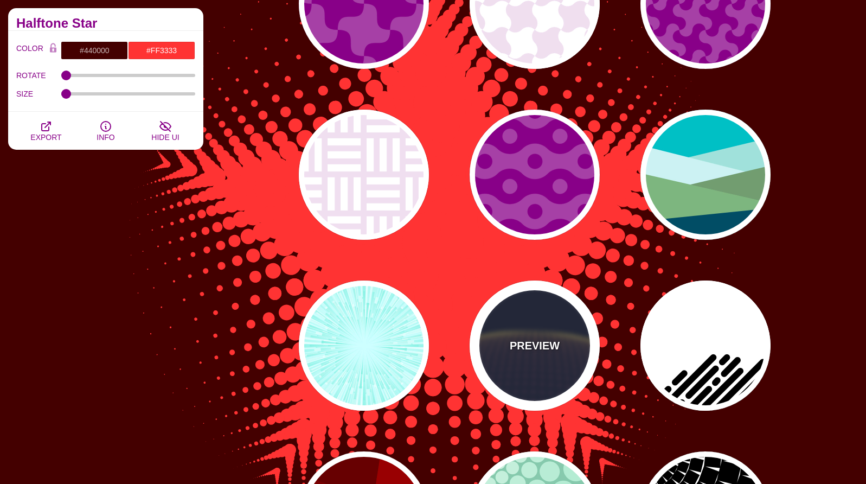
click at [550, 320] on div "PREVIEW" at bounding box center [535, 345] width 130 height 130
type input "#141933"
type input "#FFFF77"
type input "5"
type input "0"
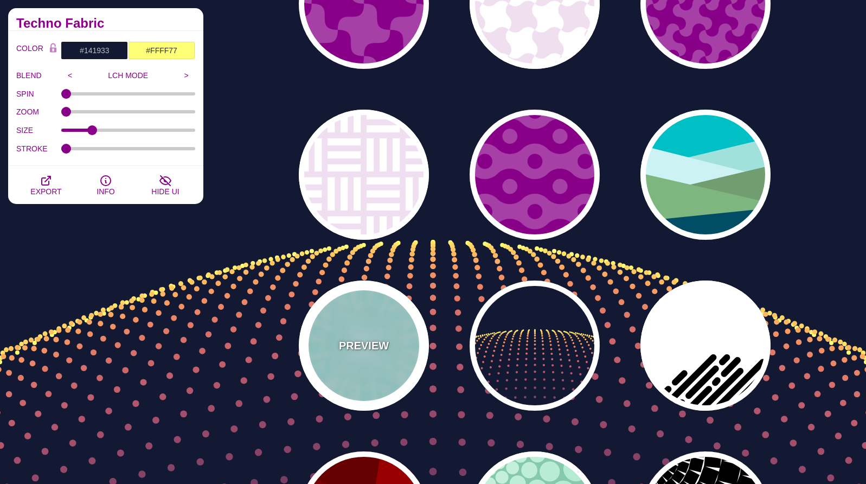
click at [408, 313] on div "PREVIEW" at bounding box center [364, 345] width 130 height 130
type input "#CCFFFF"
type input "#77EEDD"
type input "0"
type input "0.5"
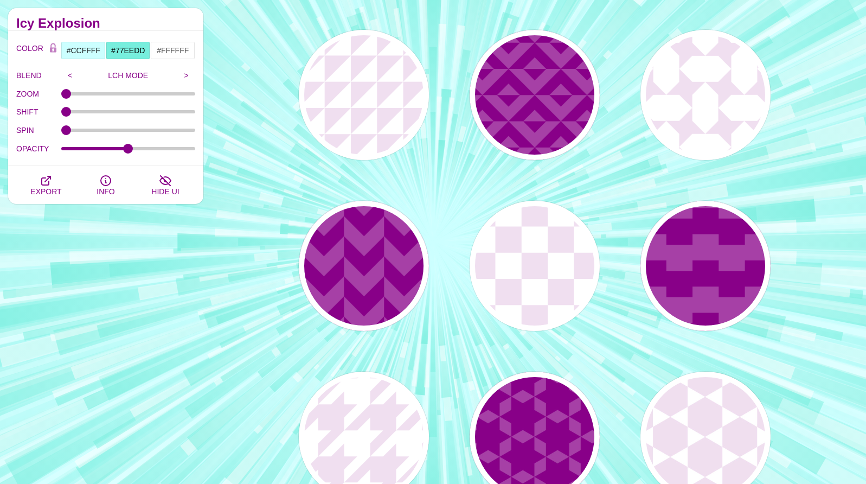
scroll to position [419, 0]
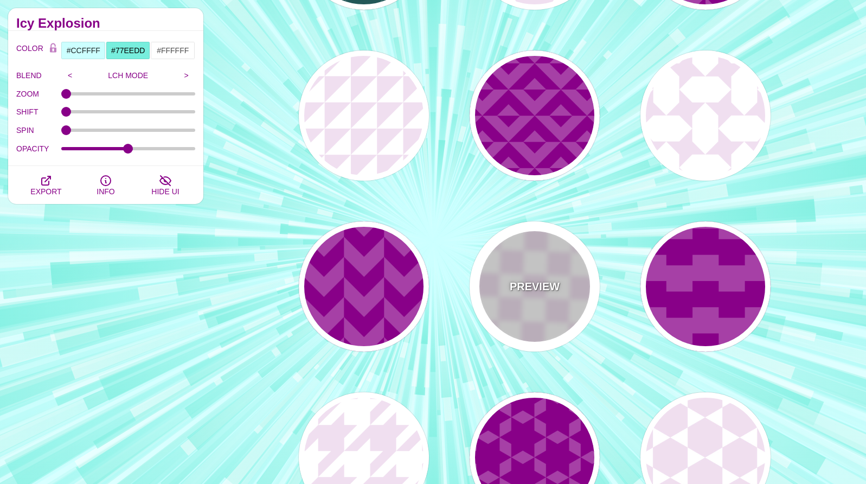
click at [525, 304] on div "PREVIEW" at bounding box center [535, 286] width 130 height 130
type input "#FFFFFF"
type input "#F0DFF0"
type input "#880088"
type input "0.2"
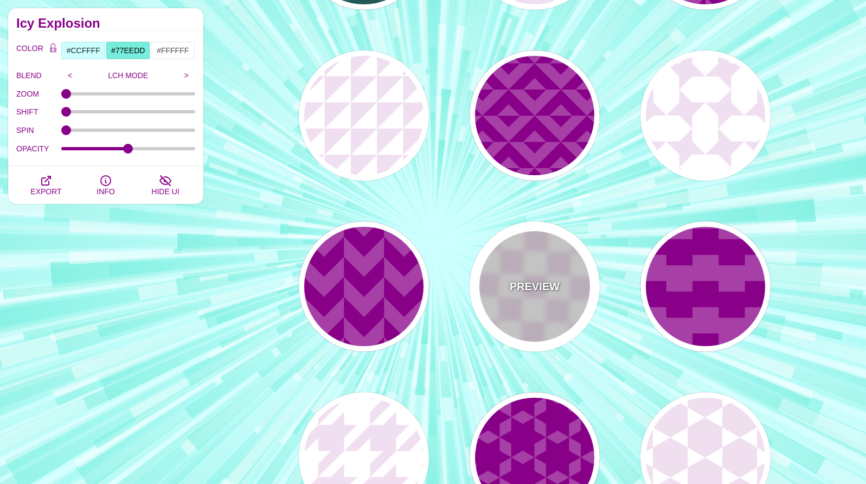
type input "1"
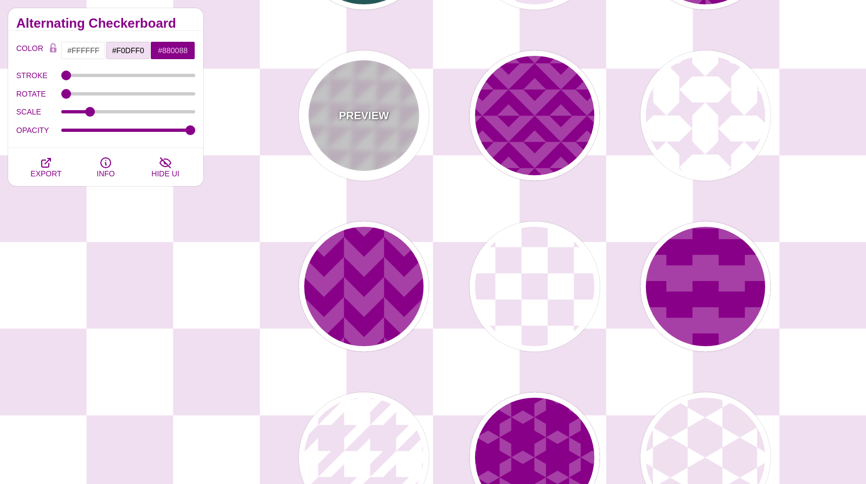
click at [386, 147] on div "PREVIEW" at bounding box center [364, 115] width 130 height 130
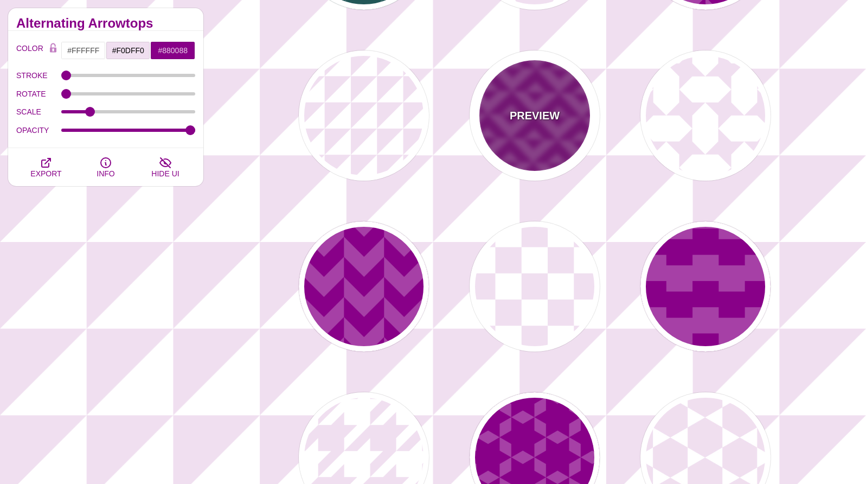
click at [558, 128] on div "PREVIEW" at bounding box center [535, 115] width 130 height 130
type input "#A640A6"
type input "#880088"
type input "#FFFFFF"
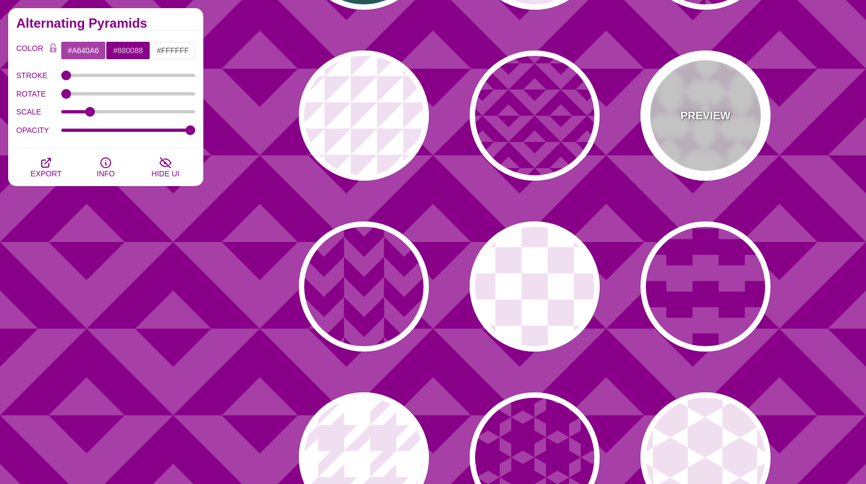
click at [670, 134] on div "PREVIEW" at bounding box center [705, 115] width 130 height 130
type input "#F0DFF0"
type input "#FFFFFF"
type input "0.2"
type input "1"
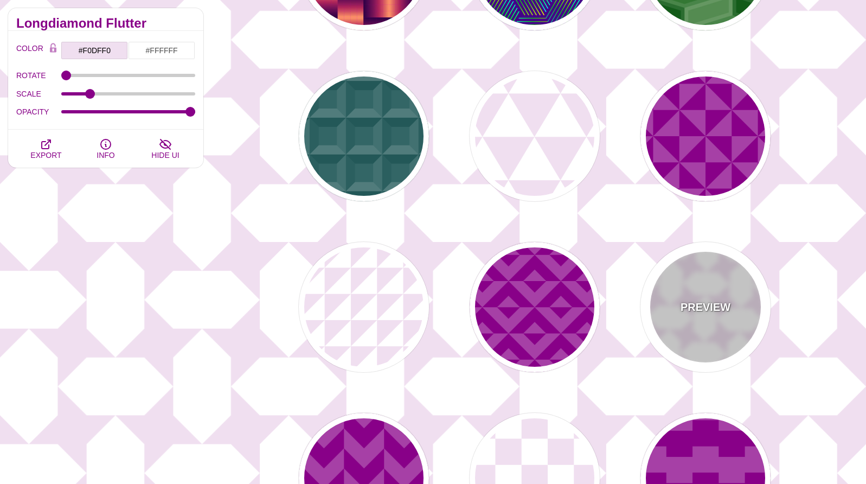
scroll to position [120, 0]
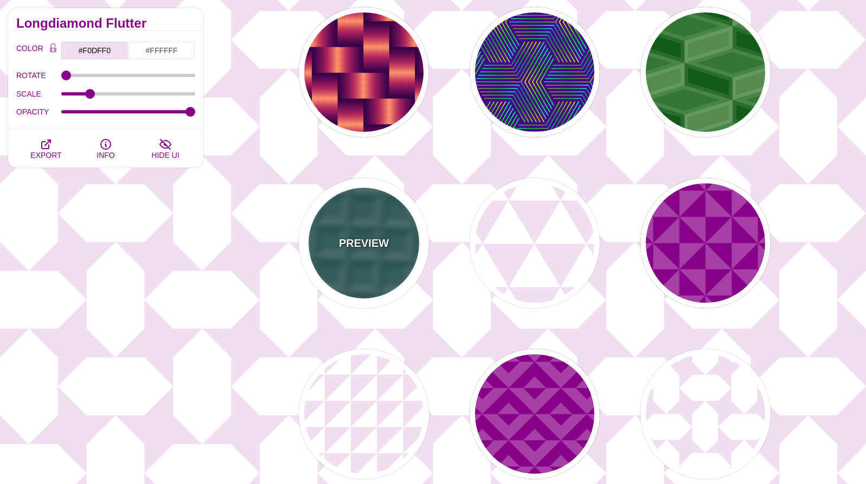
click at [384, 235] on p "PREVIEW" at bounding box center [364, 243] width 50 height 16
type input "#336666"
type input "0.5"
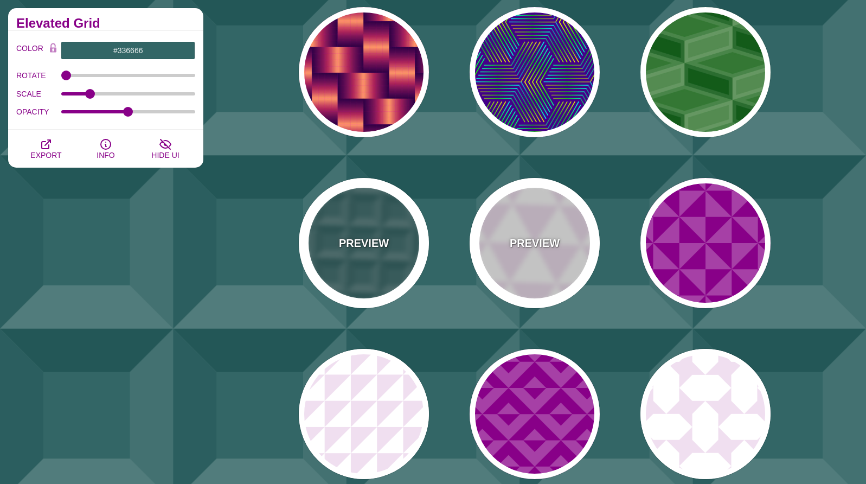
scroll to position [0, 0]
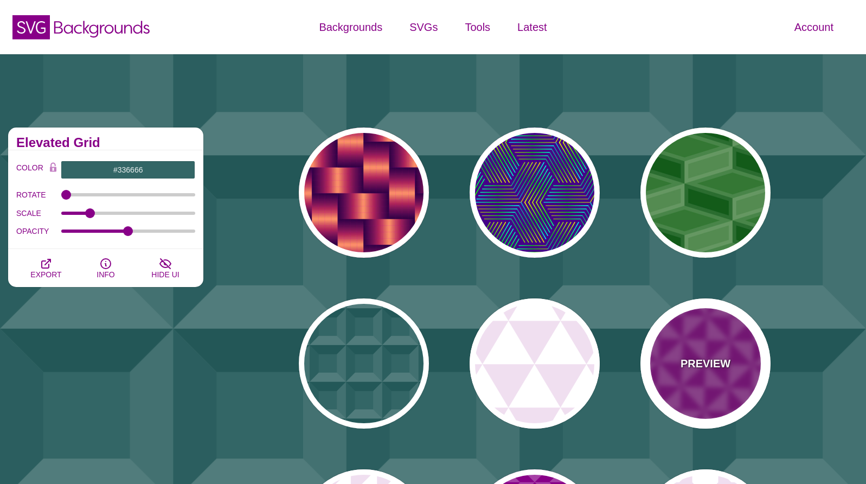
click at [697, 409] on div "PREVIEW" at bounding box center [705, 363] width 130 height 130
type input "#A640A6"
type input "#880088"
type input "0"
type input "0.2"
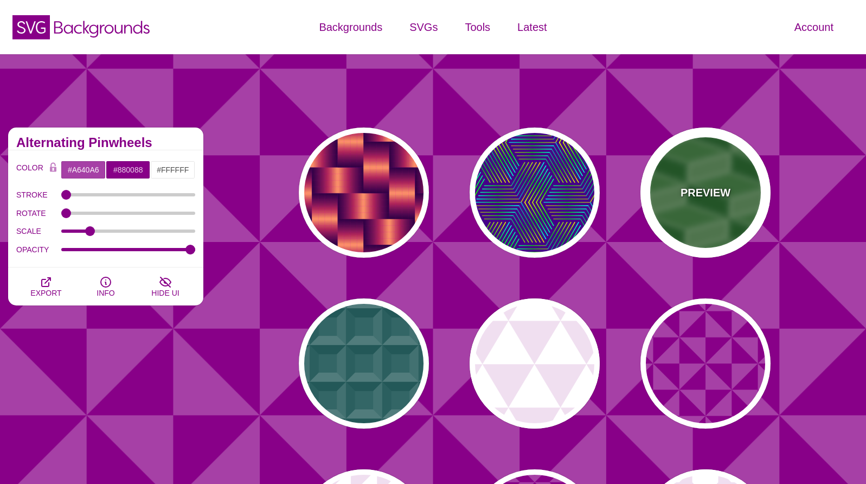
click at [706, 247] on div "PREVIEW" at bounding box center [705, 192] width 130 height 130
type input "#337733"
type input "#FFFFFF"
type input "2"
type input "10"
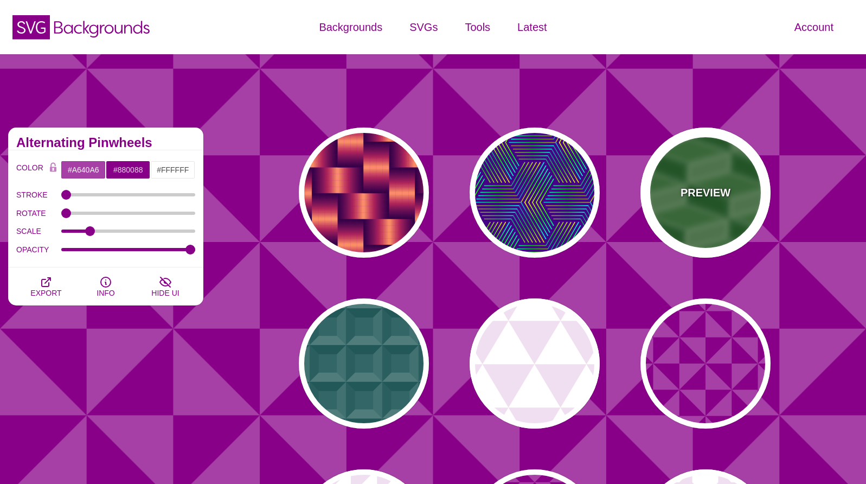
type input "0.1"
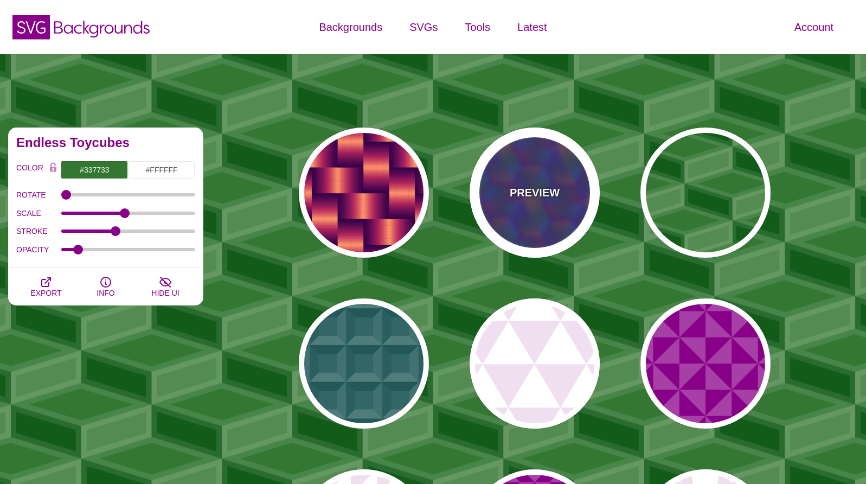
click at [557, 238] on div "PREVIEW" at bounding box center [535, 192] width 130 height 130
type input "#440088"
type input "#FFFF00"
type input "#00FF00"
type input "#00FFFF"
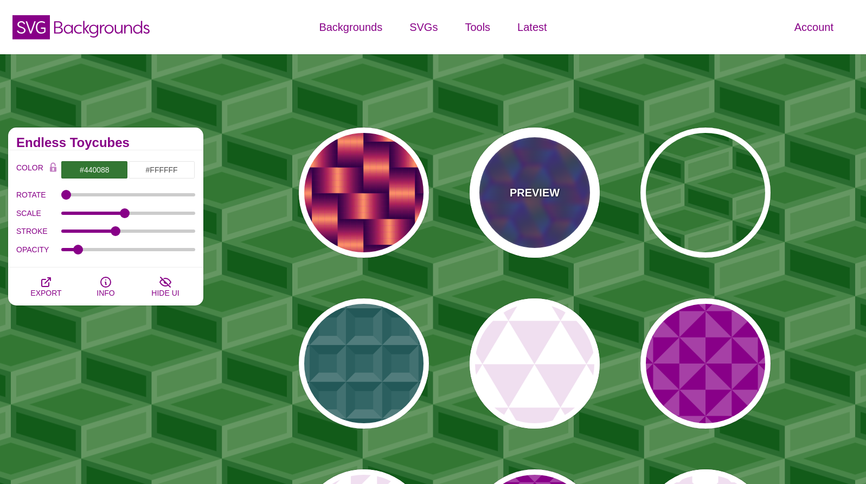
type input "1"
type input "0"
type input "0.5"
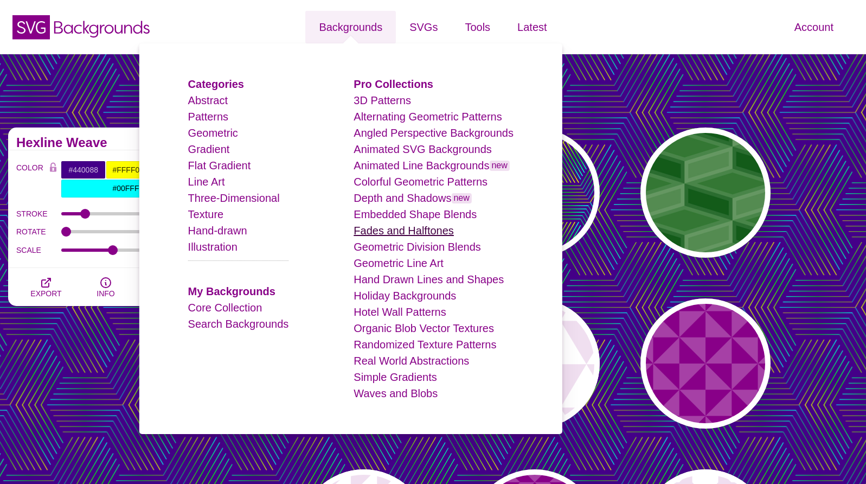
click at [377, 230] on link "Fades and Halftones" at bounding box center [403, 230] width 100 height 12
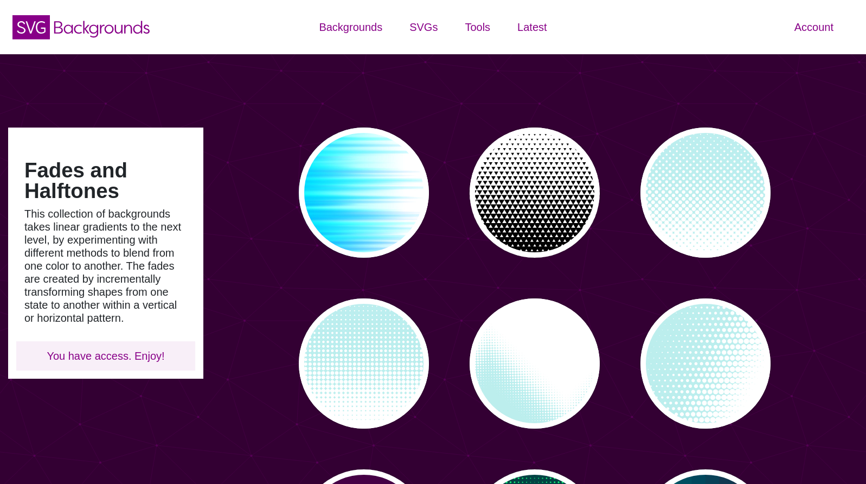
type input "#450057"
type input "#FFFFFF"
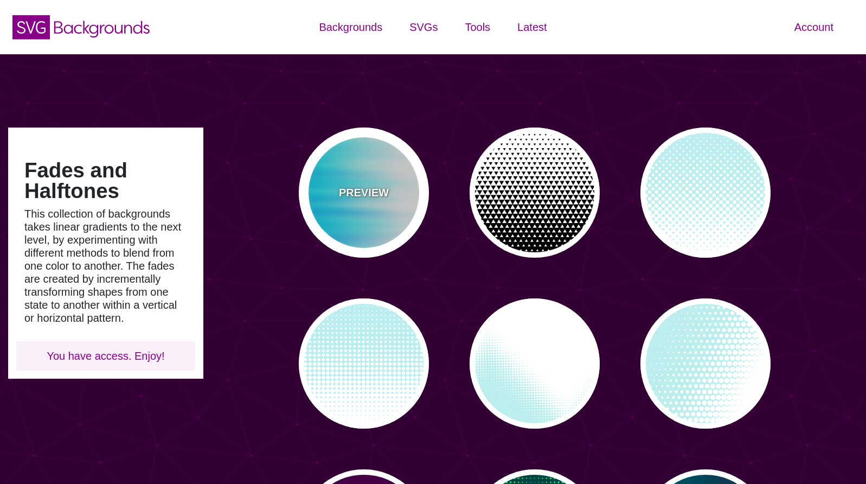
click at [330, 211] on div "PREVIEW" at bounding box center [364, 192] width 130 height 130
type input "#FFFFFF"
type input "#0099FF"
type input "#00FFFF"
type input "0"
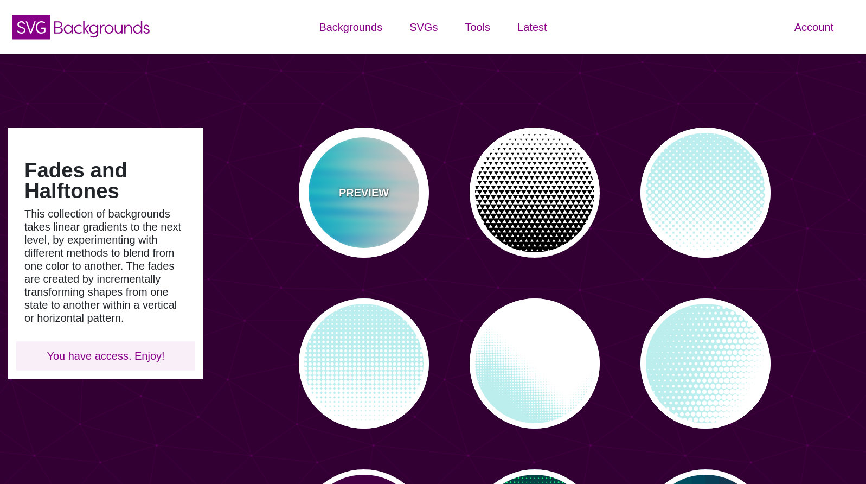
type input "0"
type input "0.5"
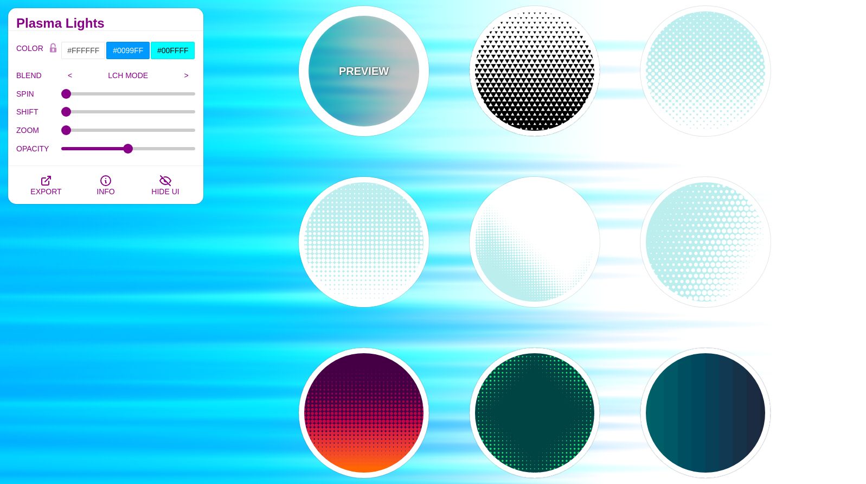
scroll to position [122, 0]
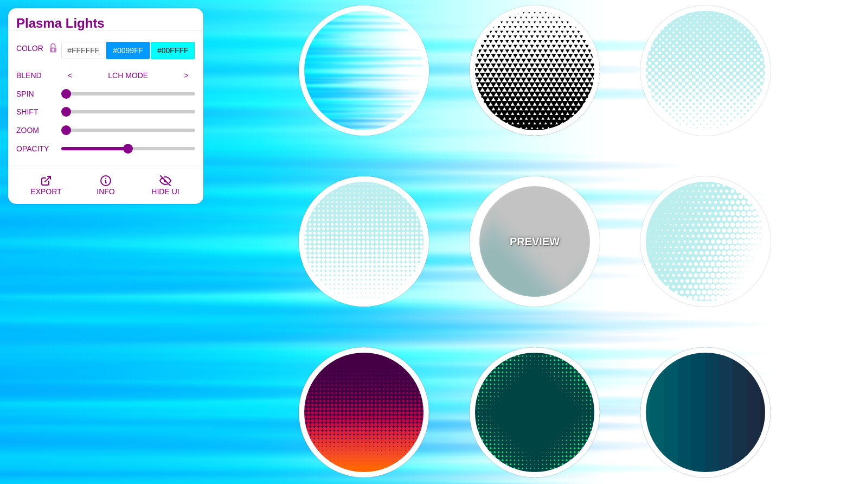
click at [512, 269] on div "PREVIEW" at bounding box center [535, 241] width 130 height 130
type input "#BBEEEE"
type input "#FFFFFF"
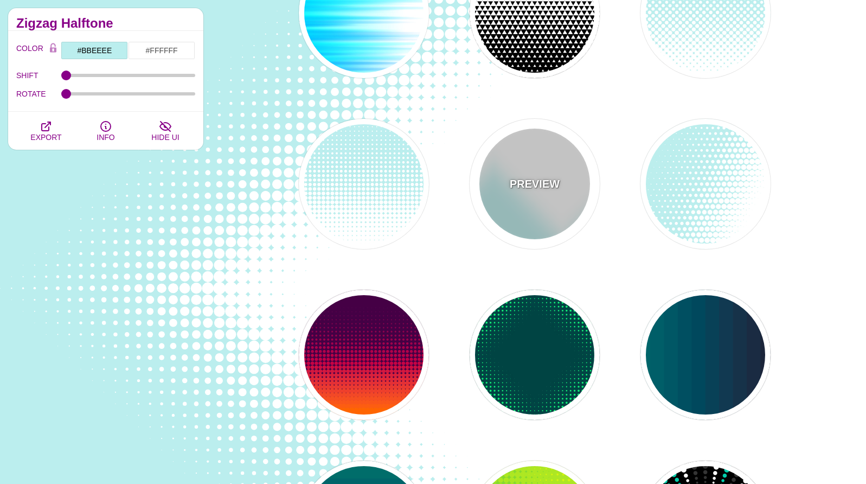
scroll to position [181, 0]
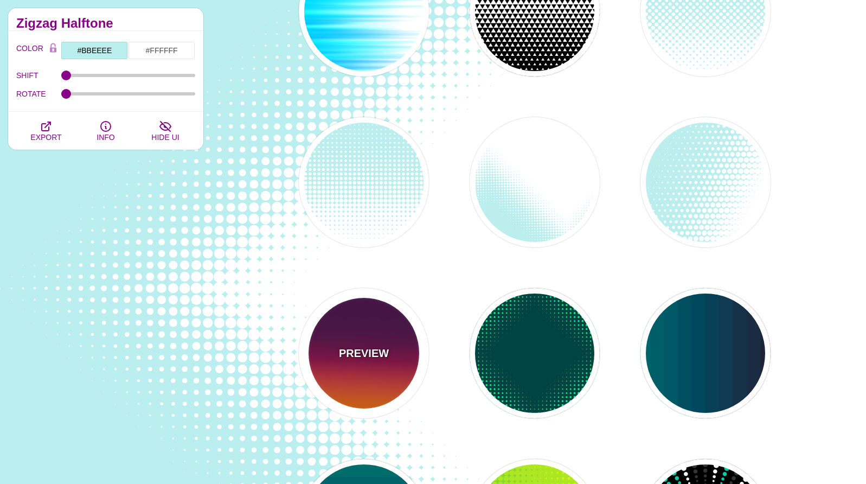
click at [396, 393] on div "PREVIEW" at bounding box center [364, 353] width 130 height 130
type input "#440044"
type input "#FF6600"
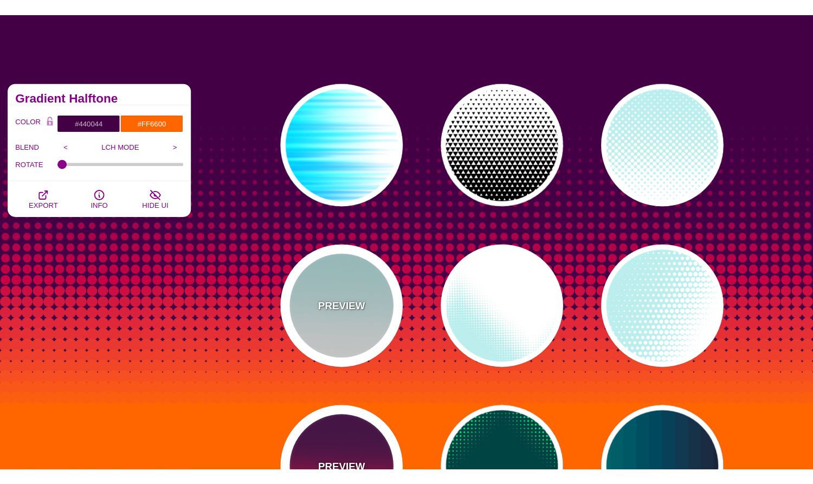
scroll to position [0, 0]
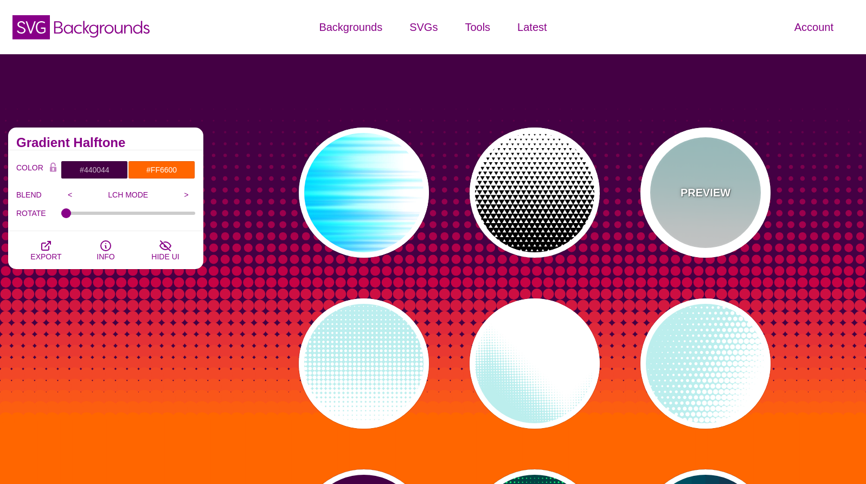
click at [702, 216] on div "PREVIEW" at bounding box center [705, 192] width 130 height 130
type input "#BBEEEE"
type input "#FFFFFF"
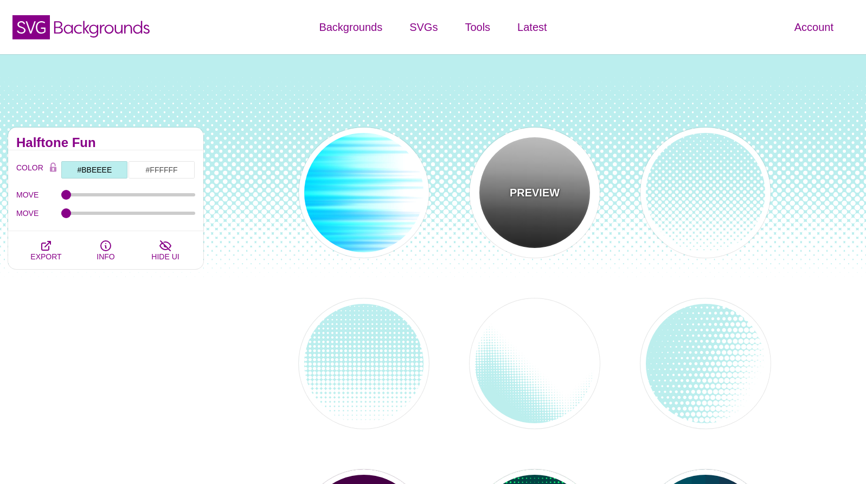
click at [550, 223] on div "PREVIEW" at bounding box center [535, 192] width 130 height 130
type input "#FFFFFF"
type input "#000000"
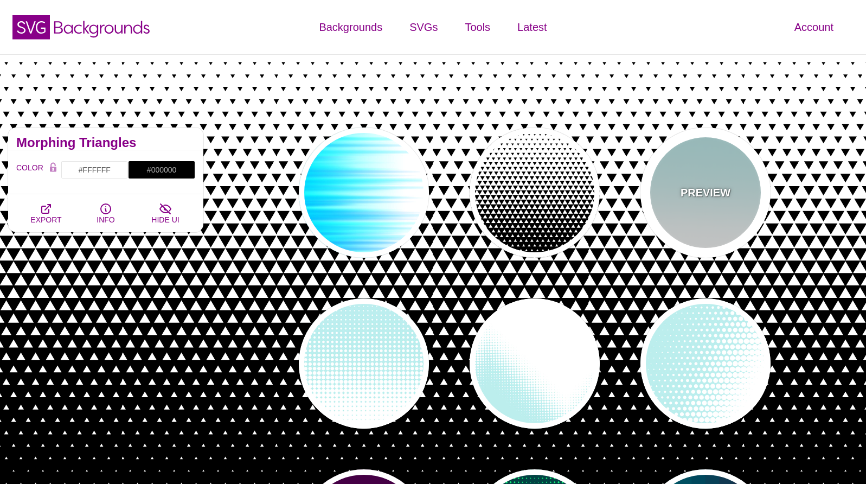
drag, startPoint x: 695, startPoint y: 215, endPoint x: 715, endPoint y: 205, distance: 23.0
click at [695, 216] on div "PREVIEW" at bounding box center [705, 192] width 130 height 130
type input "#BBEEEE"
type input "#FFFFFF"
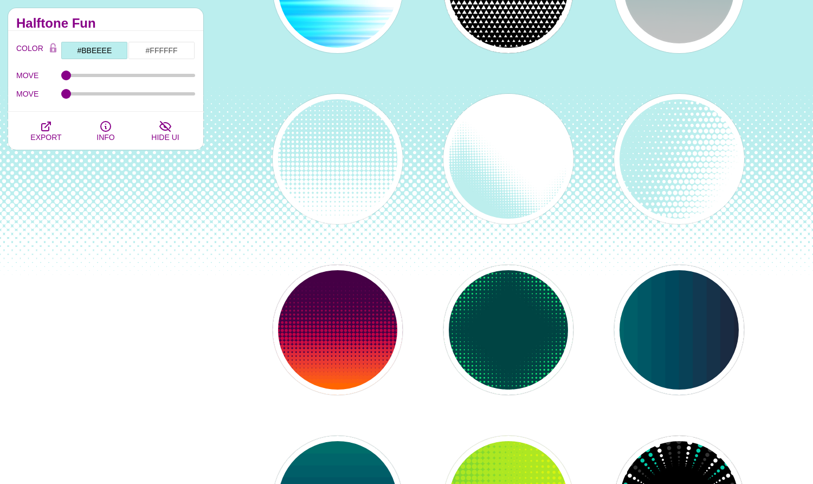
scroll to position [205, 0]
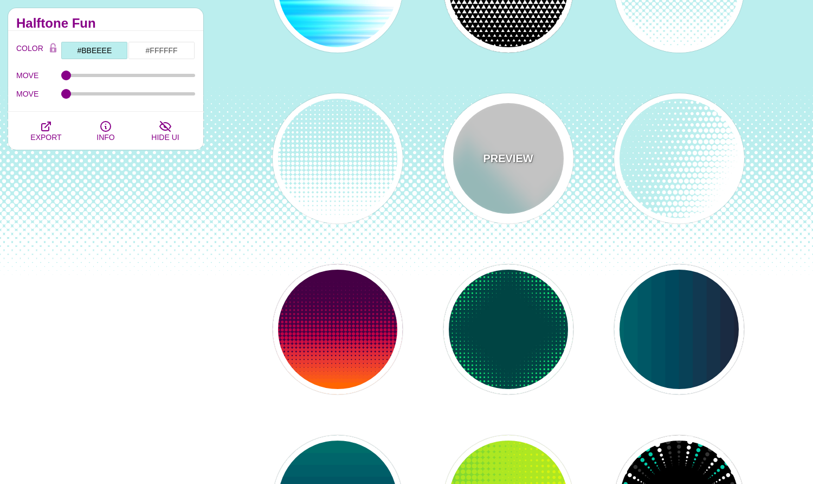
click at [512, 197] on div "PREVIEW" at bounding box center [508, 158] width 130 height 130
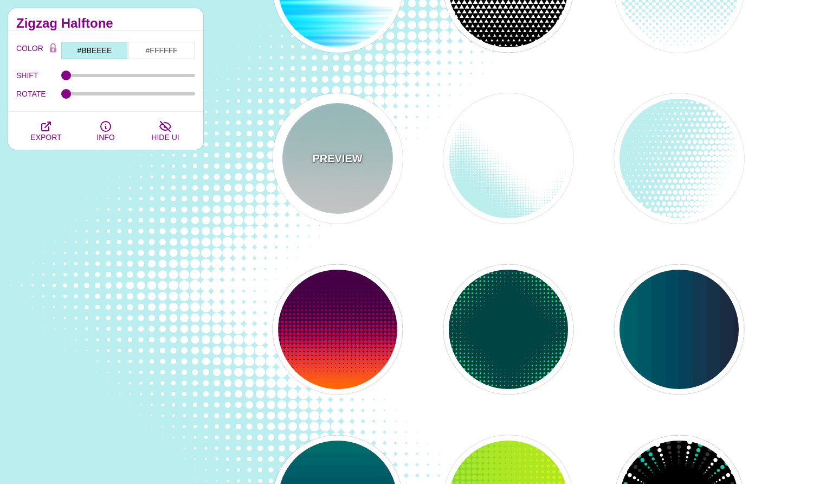
click at [363, 200] on div "PREVIEW" at bounding box center [338, 158] width 130 height 130
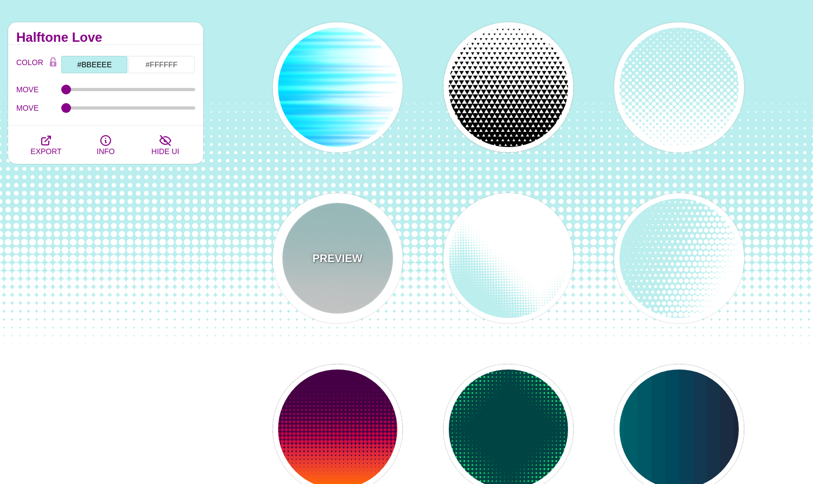
scroll to position [95, 0]
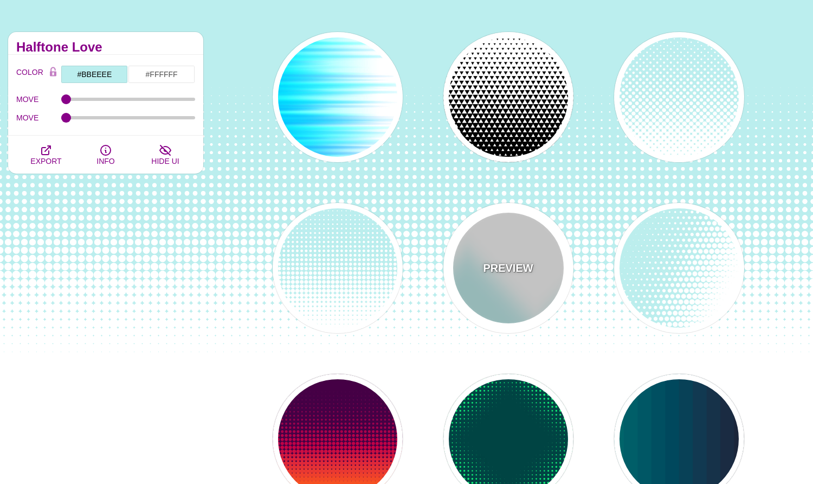
click at [480, 299] on div "PREVIEW" at bounding box center [508, 268] width 130 height 130
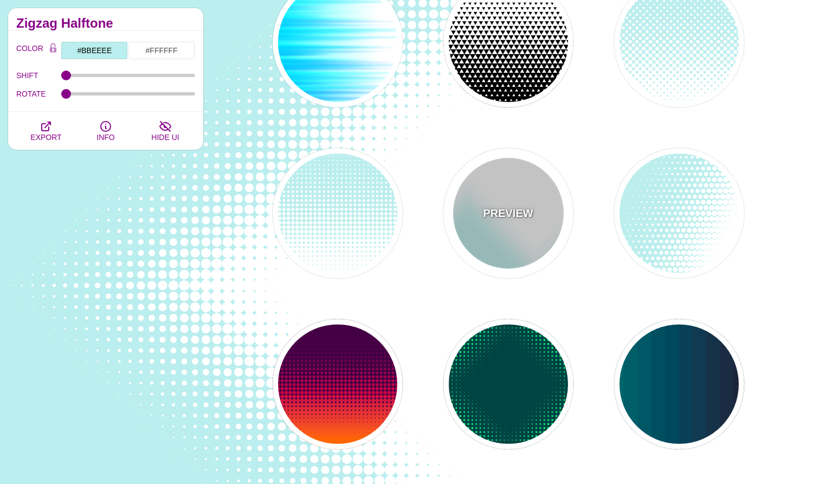
scroll to position [0, 0]
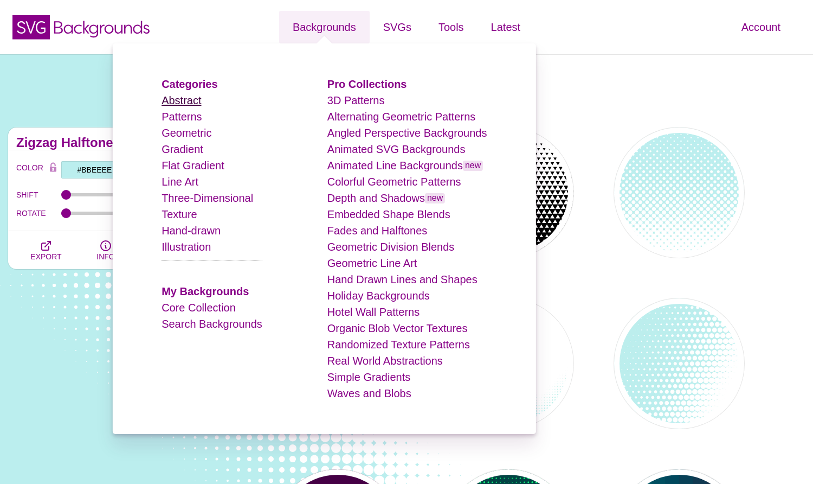
click at [189, 97] on link "Abstract" at bounding box center [182, 100] width 40 height 12
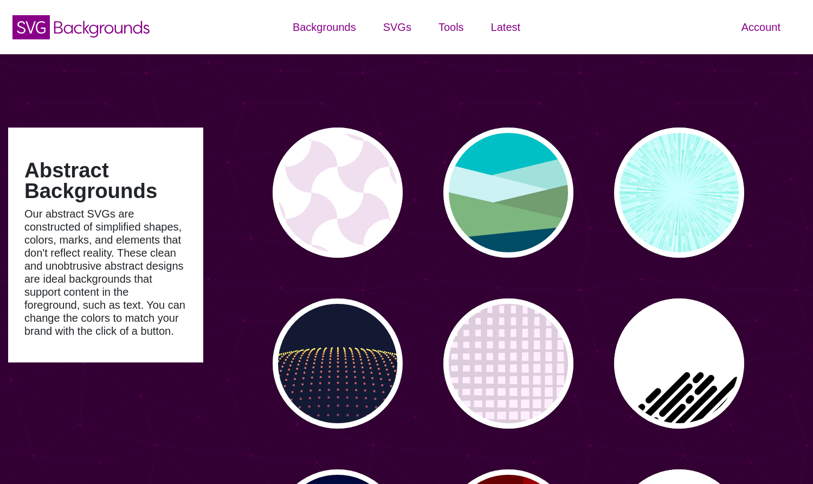
type input "#450057"
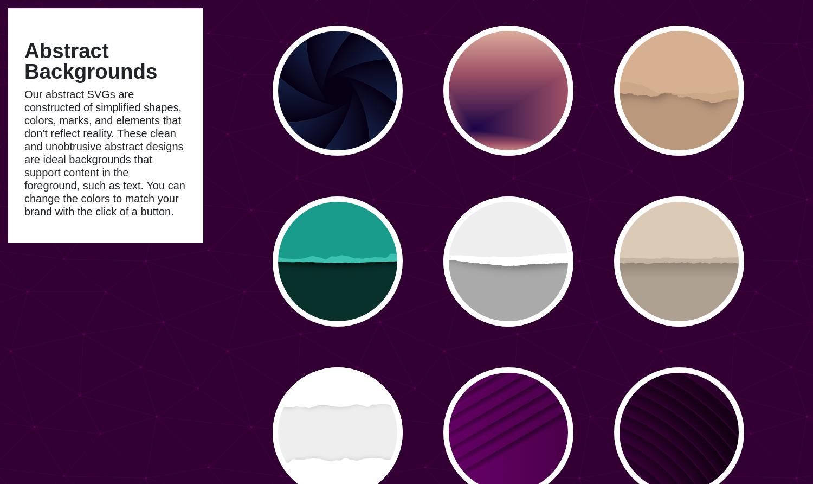
scroll to position [2422, 0]
